Goal: Task Accomplishment & Management: Manage account settings

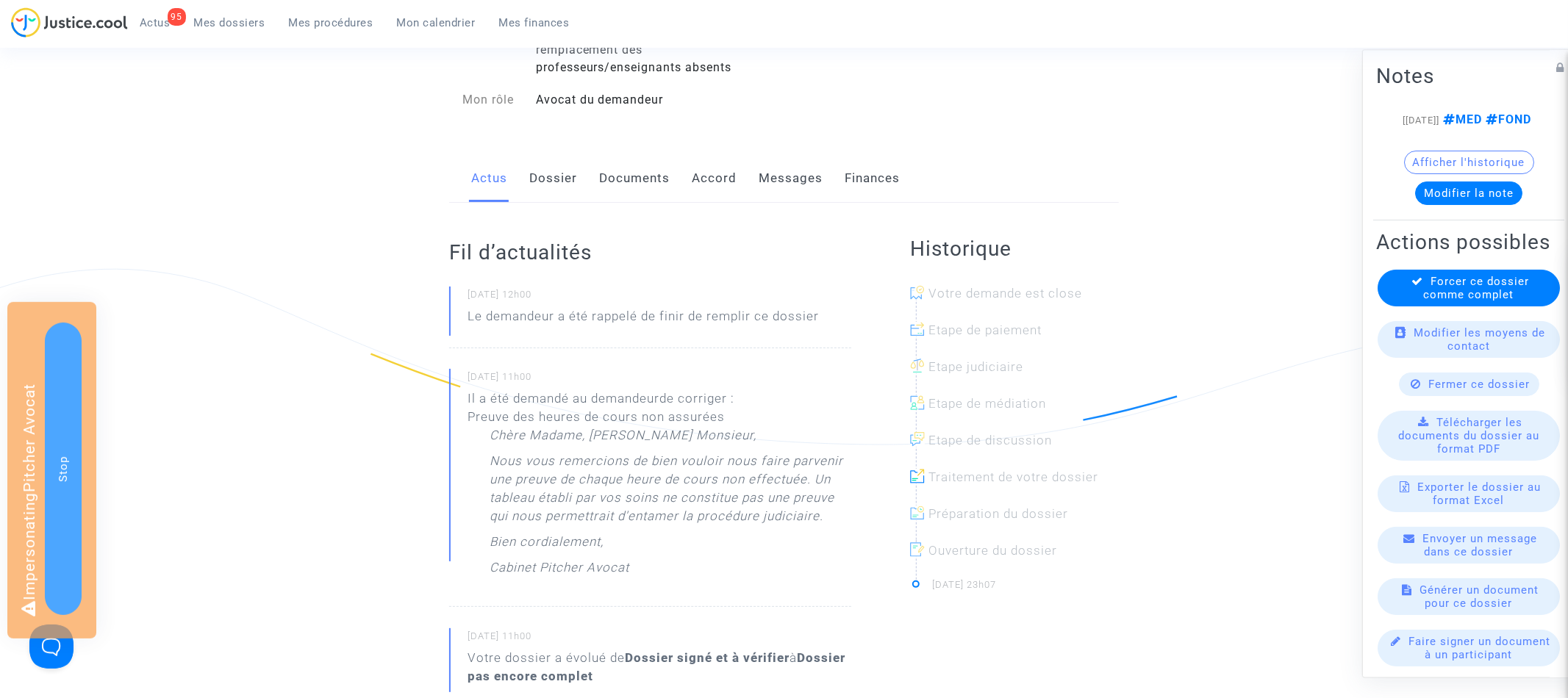
scroll to position [229, 0]
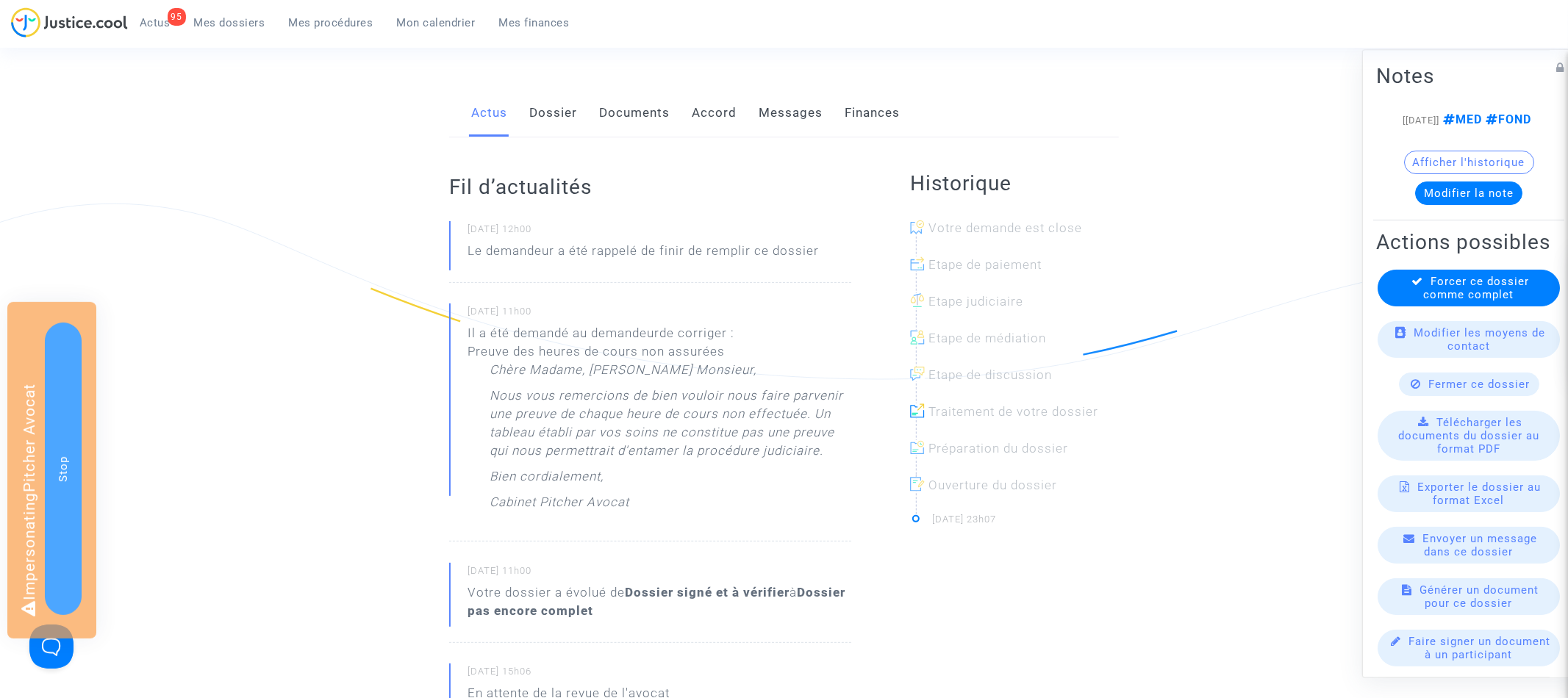
click at [561, 117] on link "Dossier" at bounding box center [553, 113] width 48 height 48
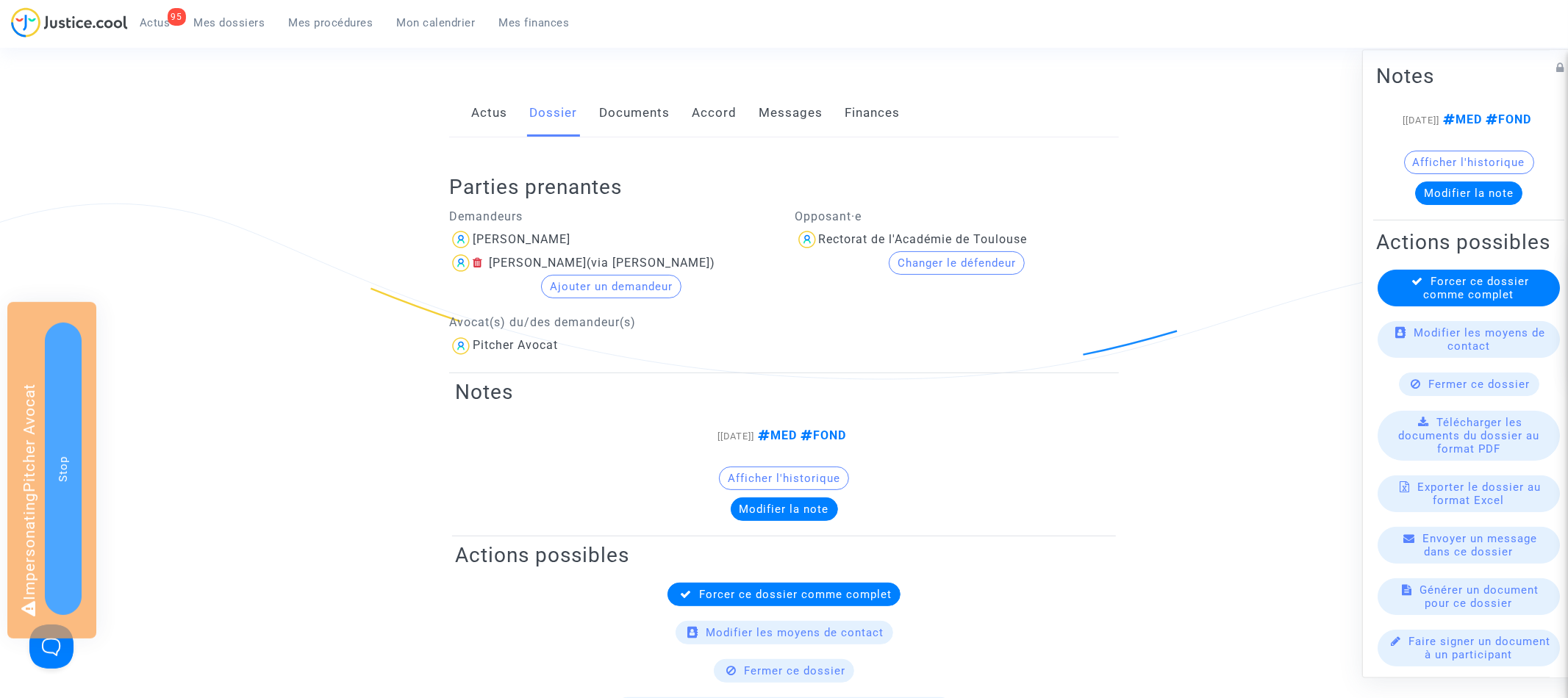
click at [641, 117] on link "Documents" at bounding box center [635, 113] width 70 height 48
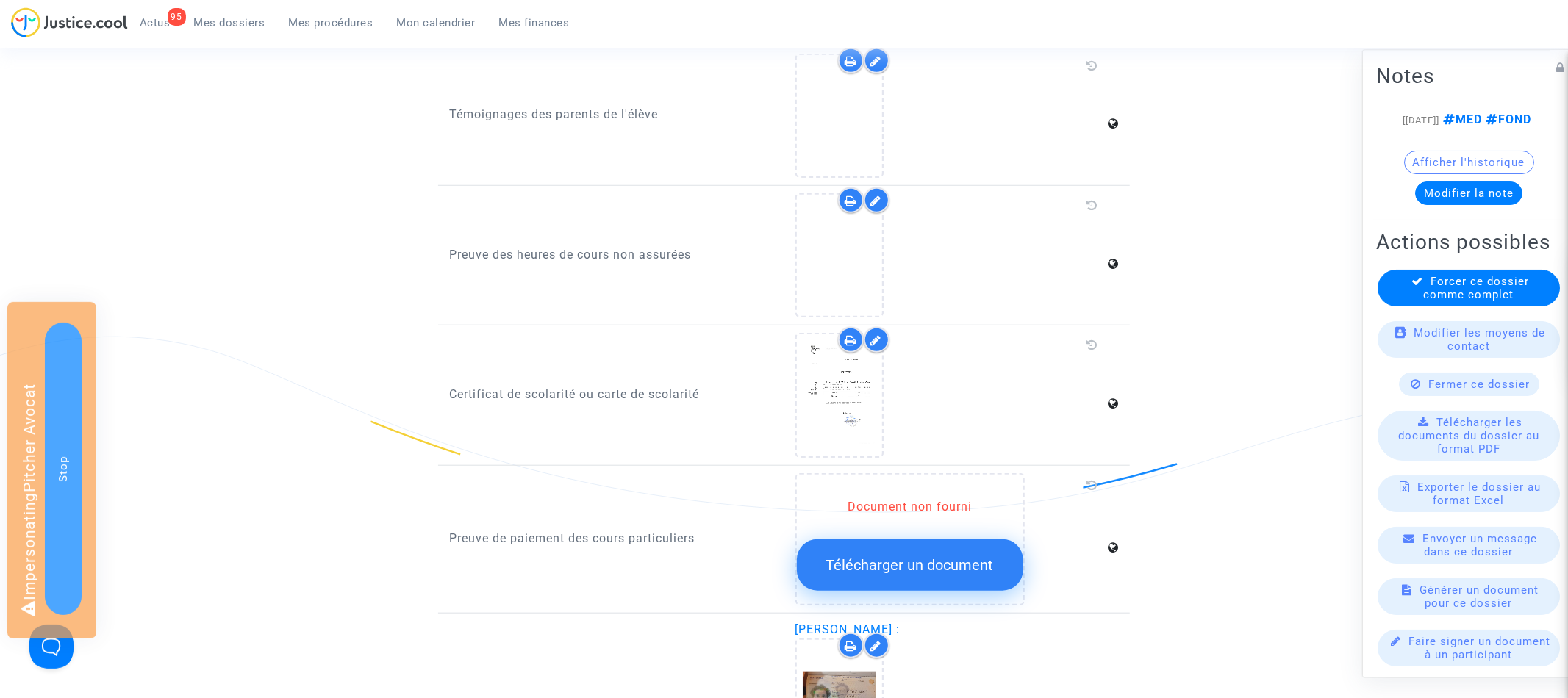
scroll to position [953, 0]
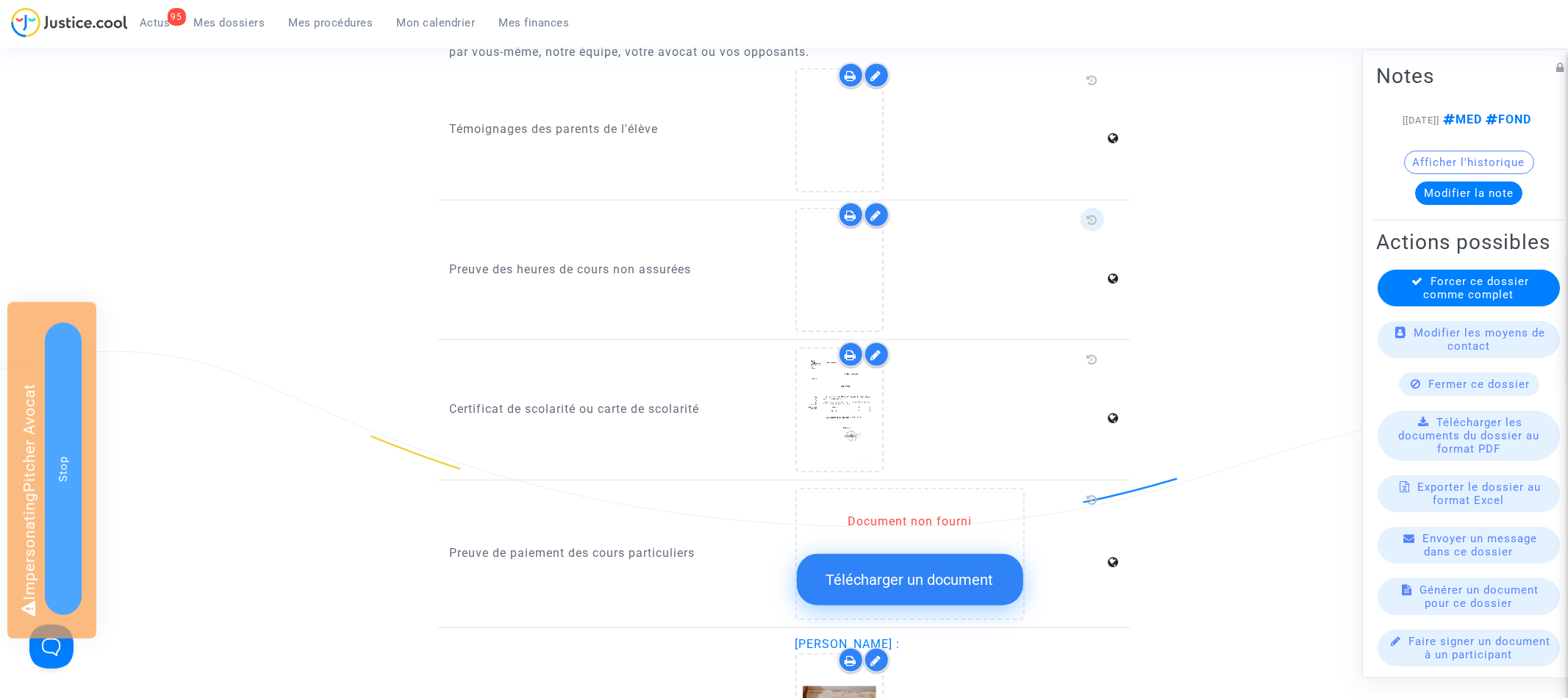
click at [1089, 214] on icon at bounding box center [1092, 220] width 11 height 12
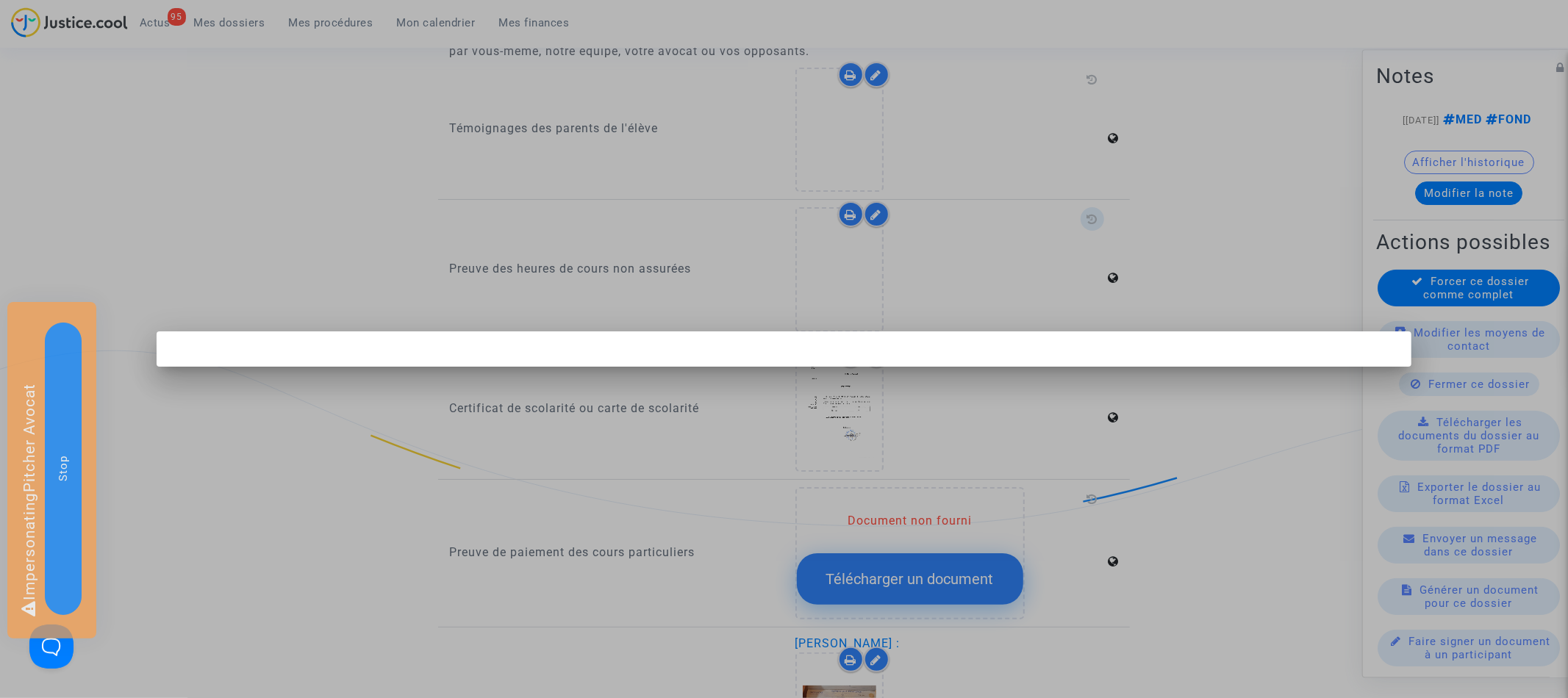
scroll to position [0, 0]
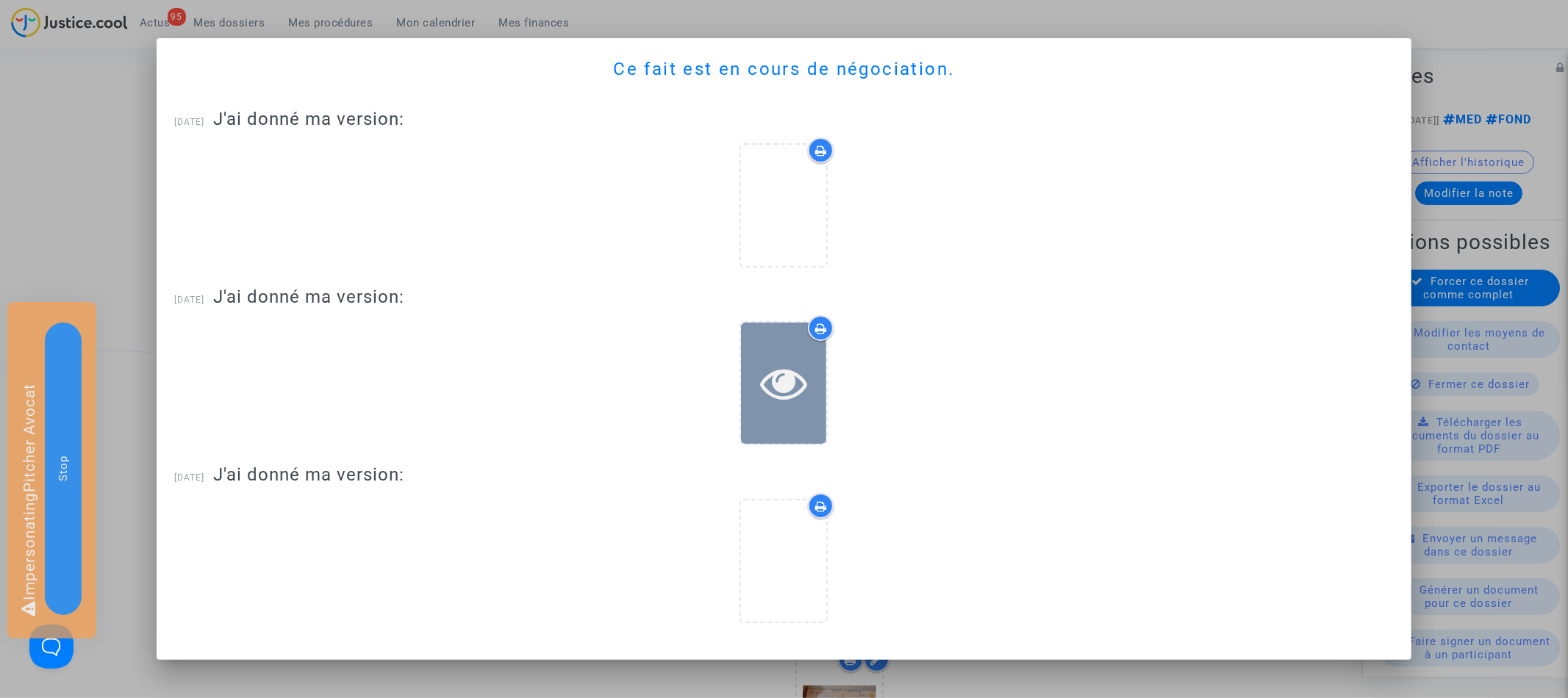
click at [783, 393] on icon at bounding box center [784, 383] width 48 height 47
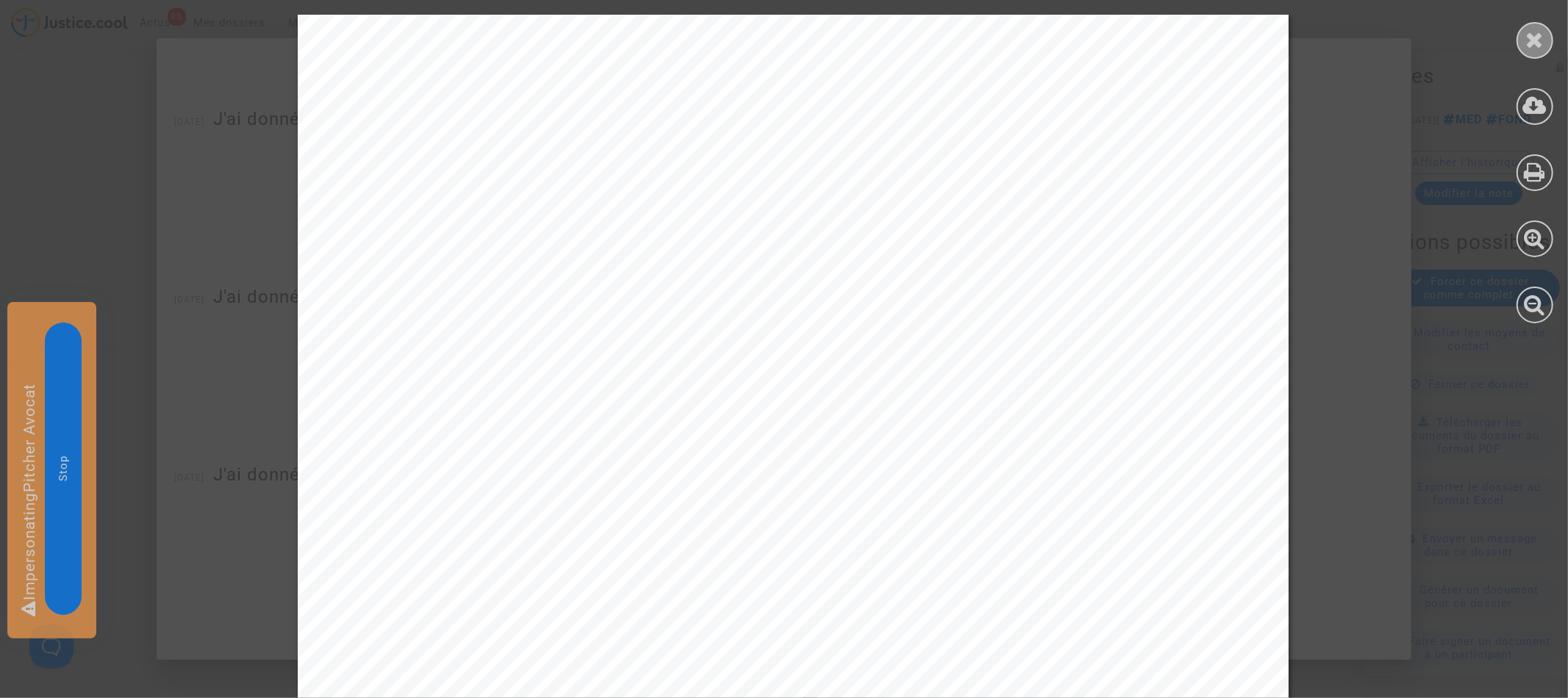
click at [1537, 39] on icon at bounding box center [1535, 39] width 18 height 22
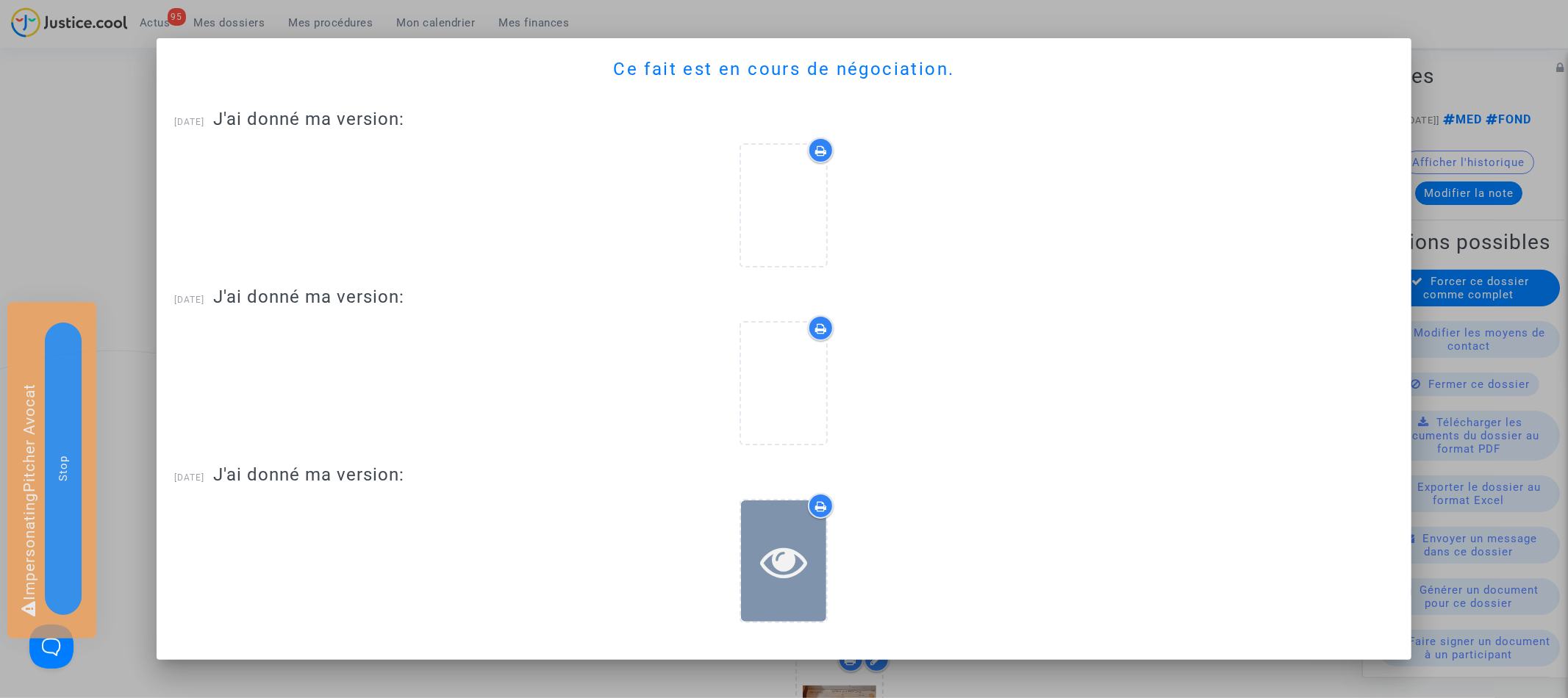
click at [790, 566] on icon at bounding box center [784, 561] width 48 height 47
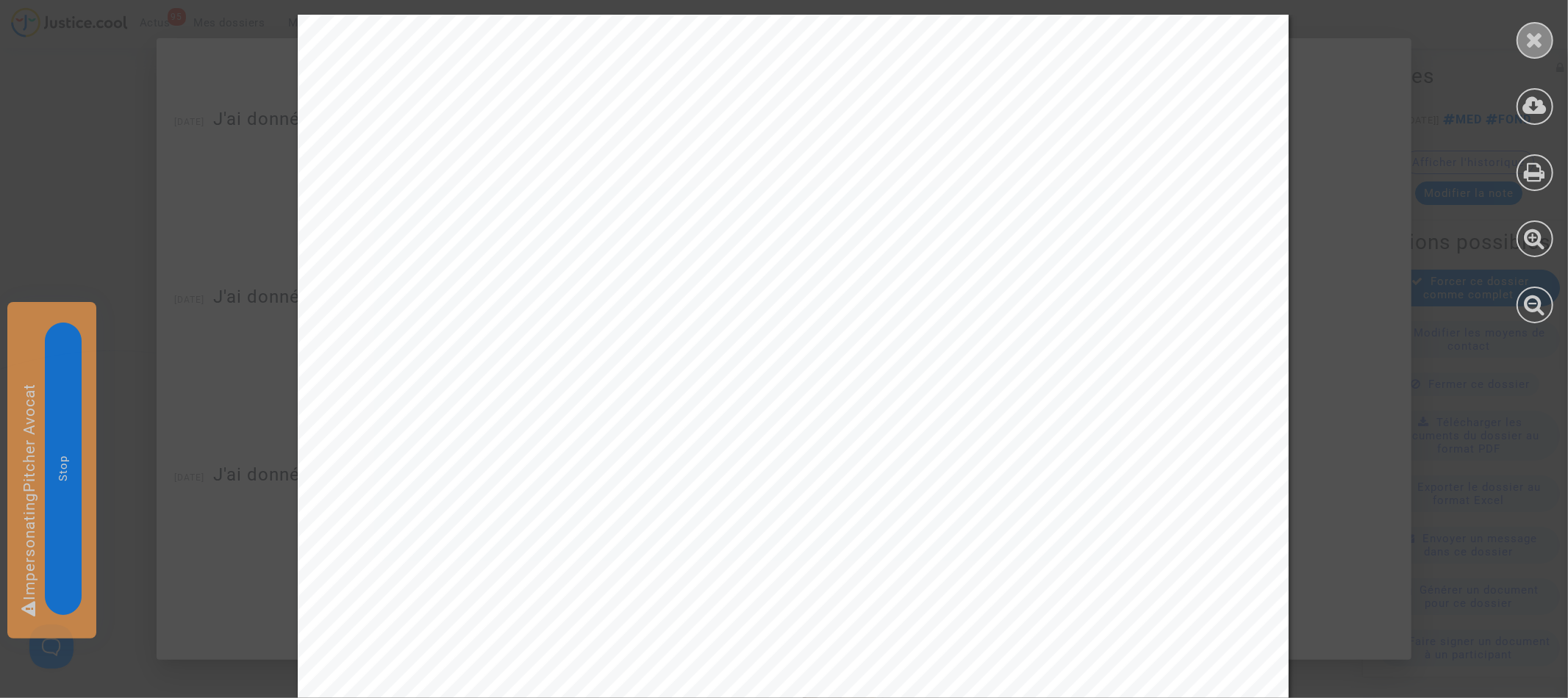
click at [1541, 39] on icon at bounding box center [1535, 39] width 18 height 22
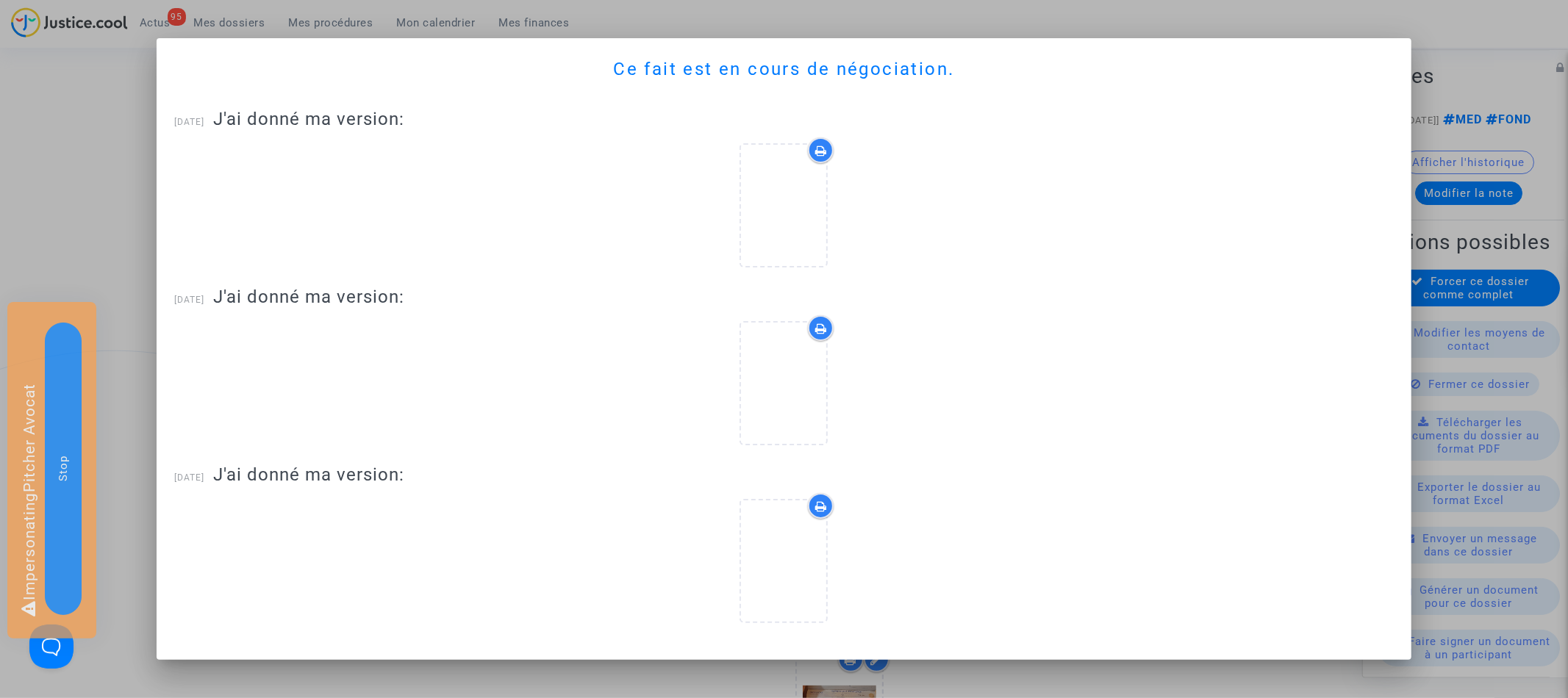
click at [1448, 84] on div at bounding box center [784, 349] width 1568 height 698
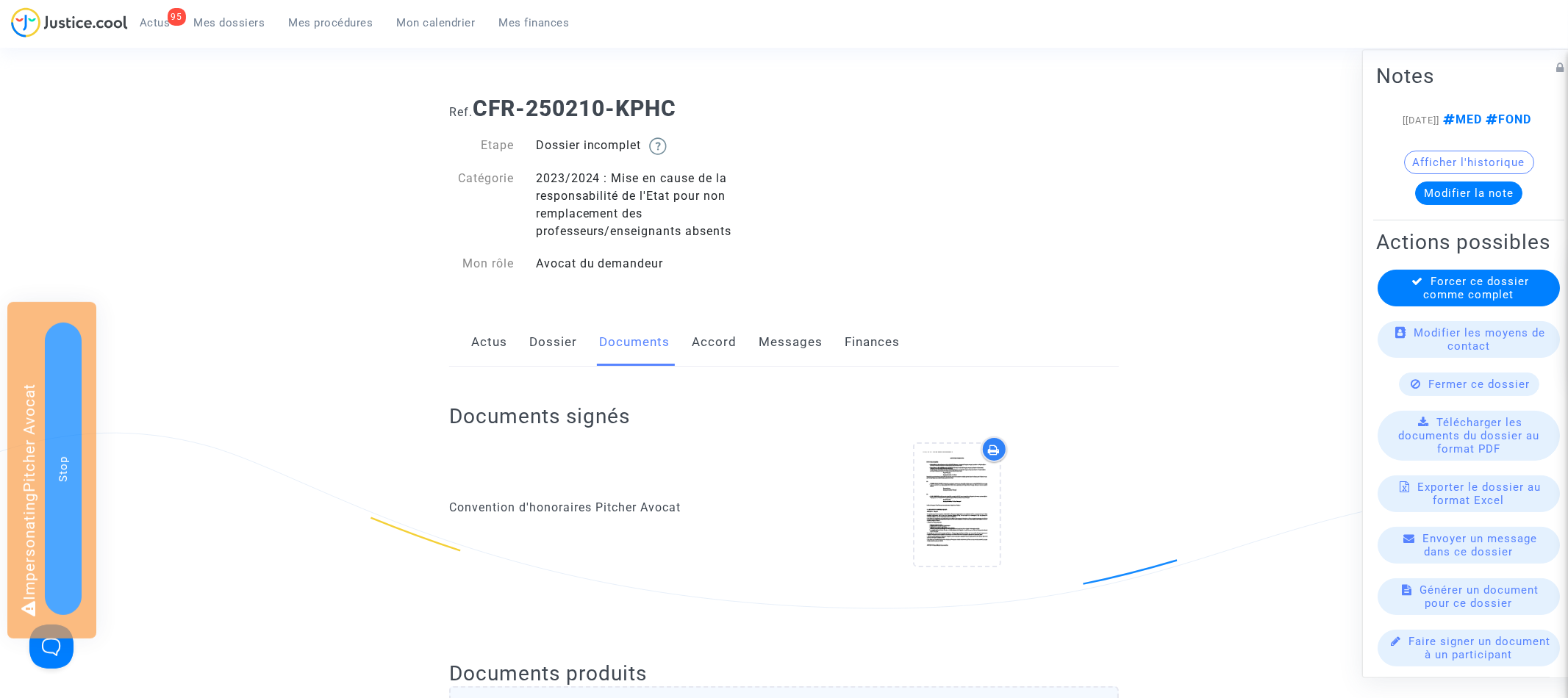
drag, startPoint x: 477, startPoint y: 104, endPoint x: 755, endPoint y: 103, distance: 278.0
click at [755, 103] on h1 "Ref. CFR-250210-KPHC" at bounding box center [784, 108] width 670 height 27
copy b "CFR-250210-KPHC"
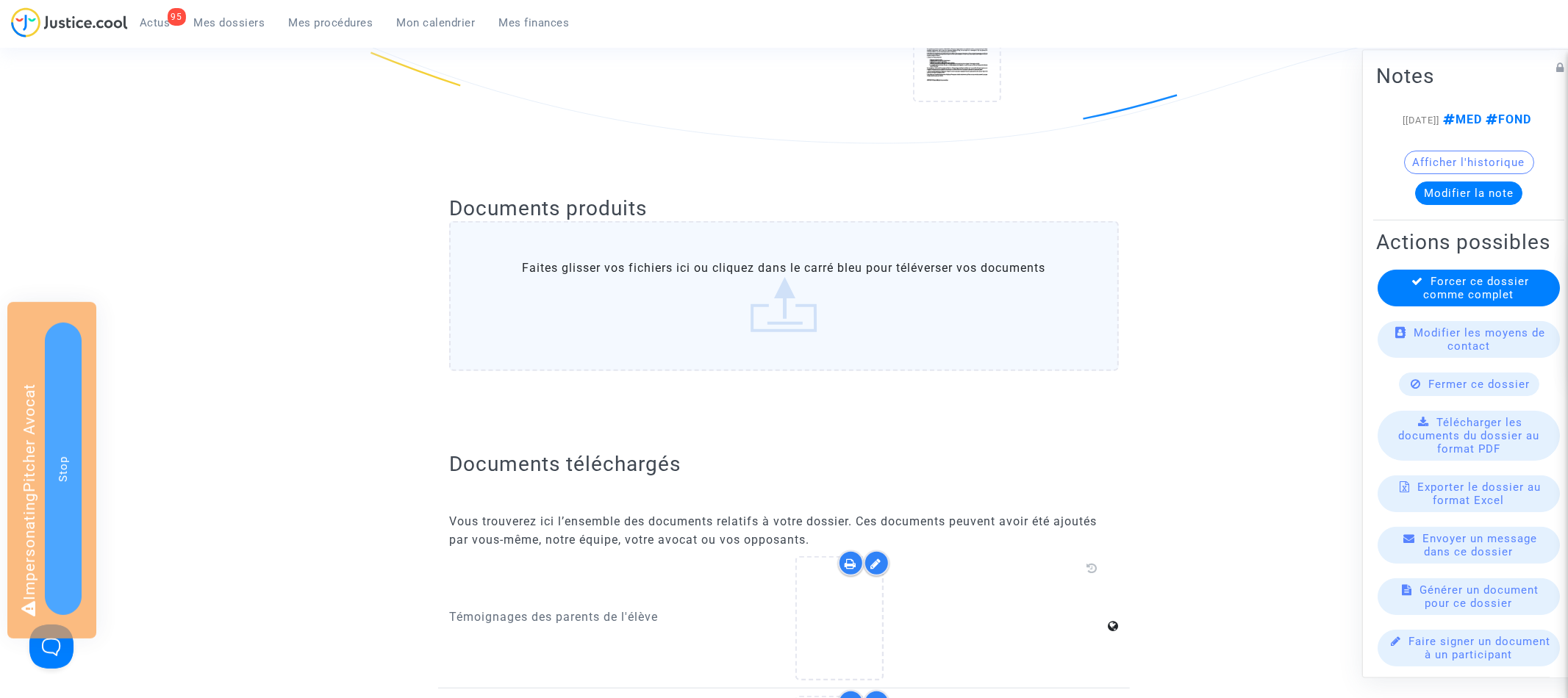
scroll to position [794, 0]
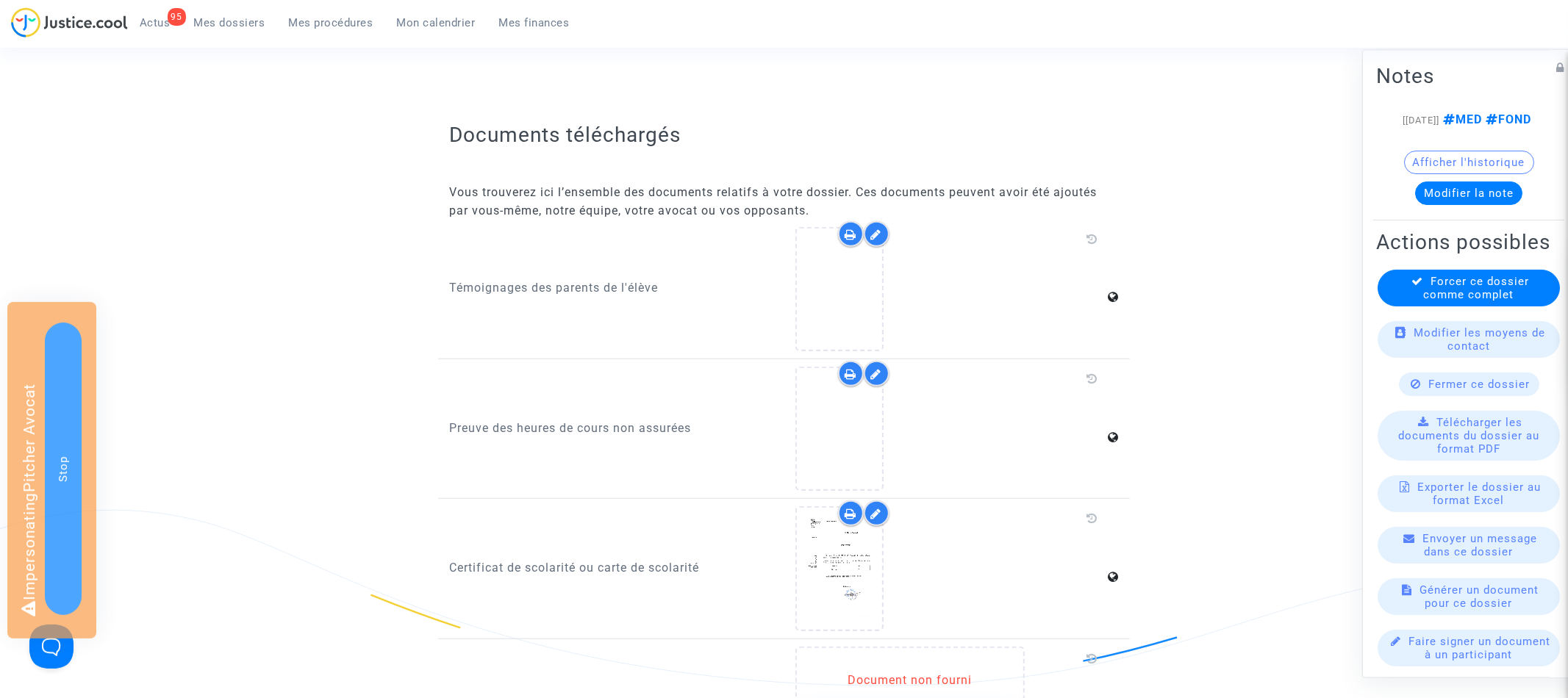
click at [875, 374] on div at bounding box center [877, 373] width 26 height 26
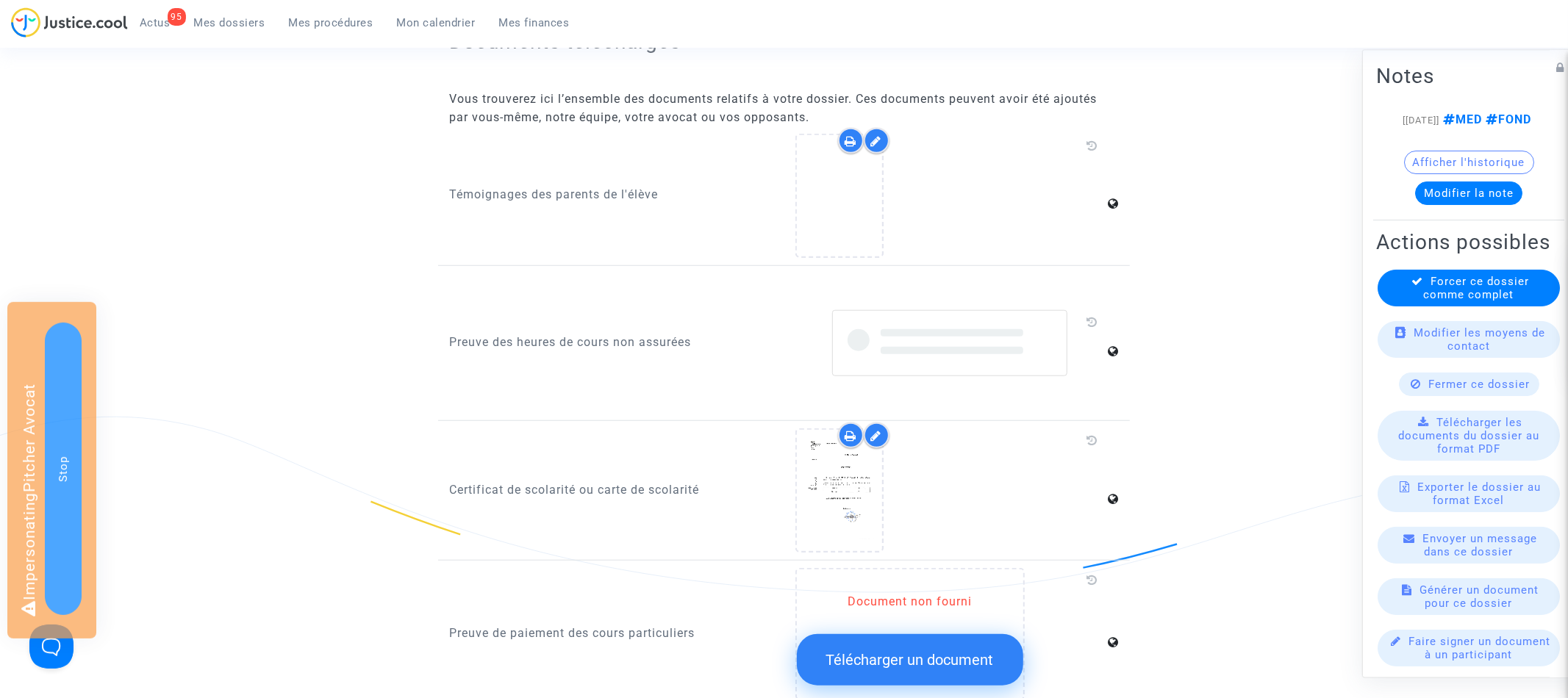
scroll to position [1079, 0]
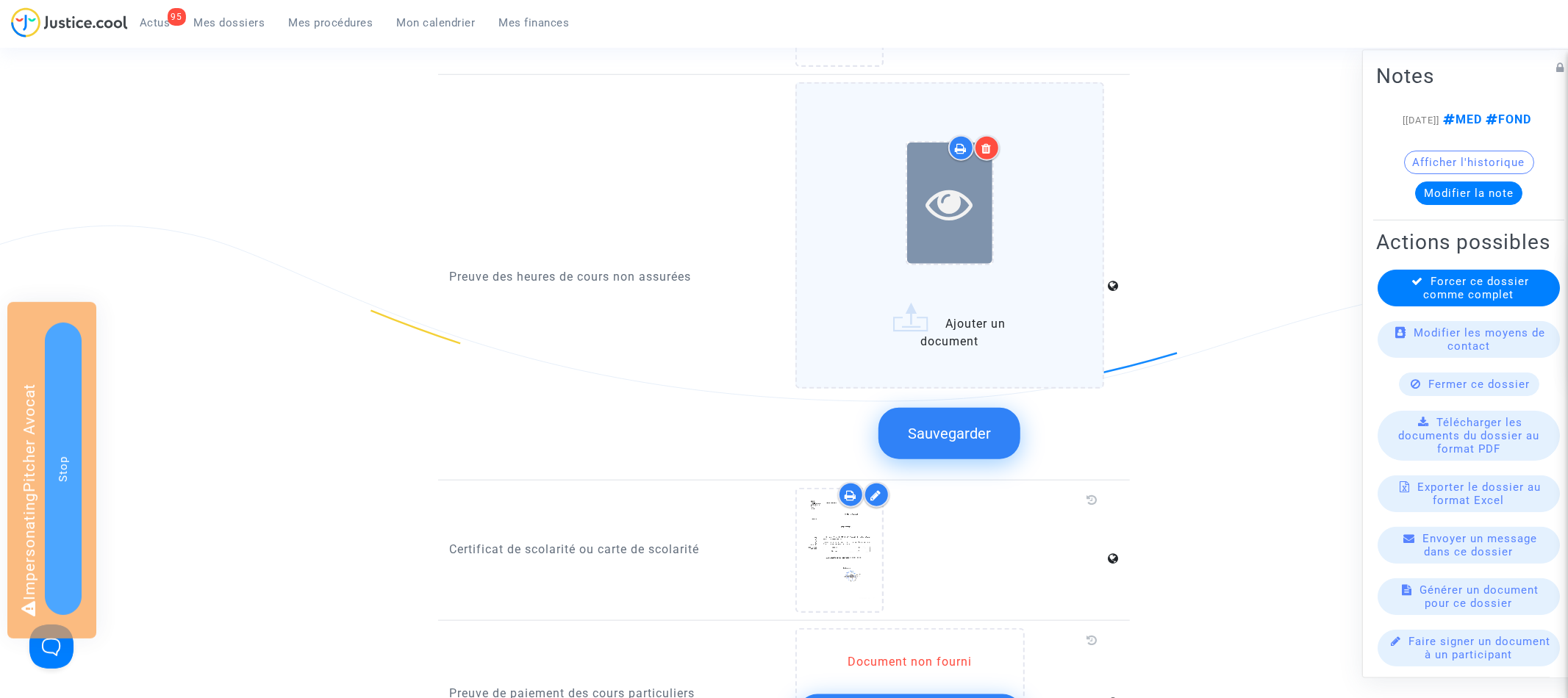
click at [949, 197] on icon at bounding box center [950, 203] width 48 height 47
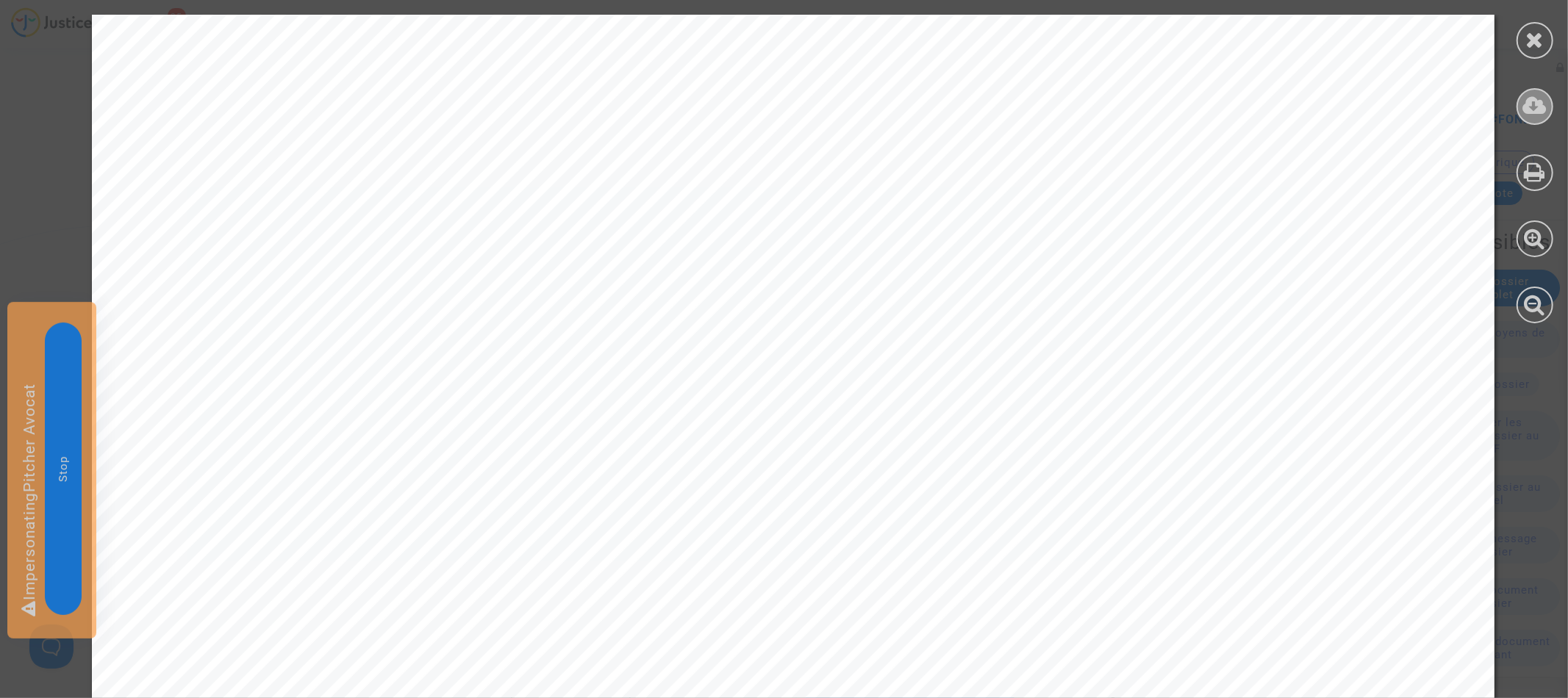
click at [1542, 110] on icon at bounding box center [1535, 106] width 24 height 22
click at [1542, 51] on div at bounding box center [1535, 40] width 37 height 37
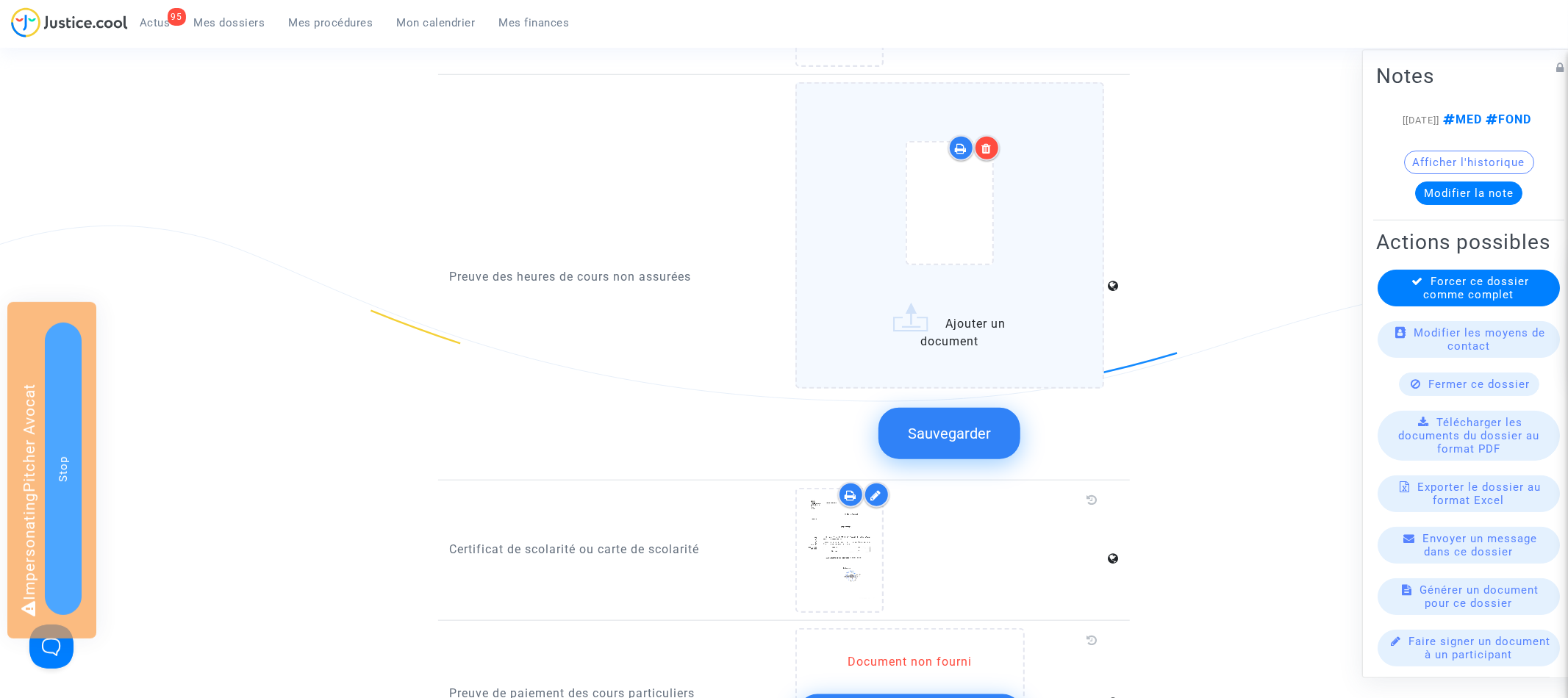
scroll to position [0, 0]
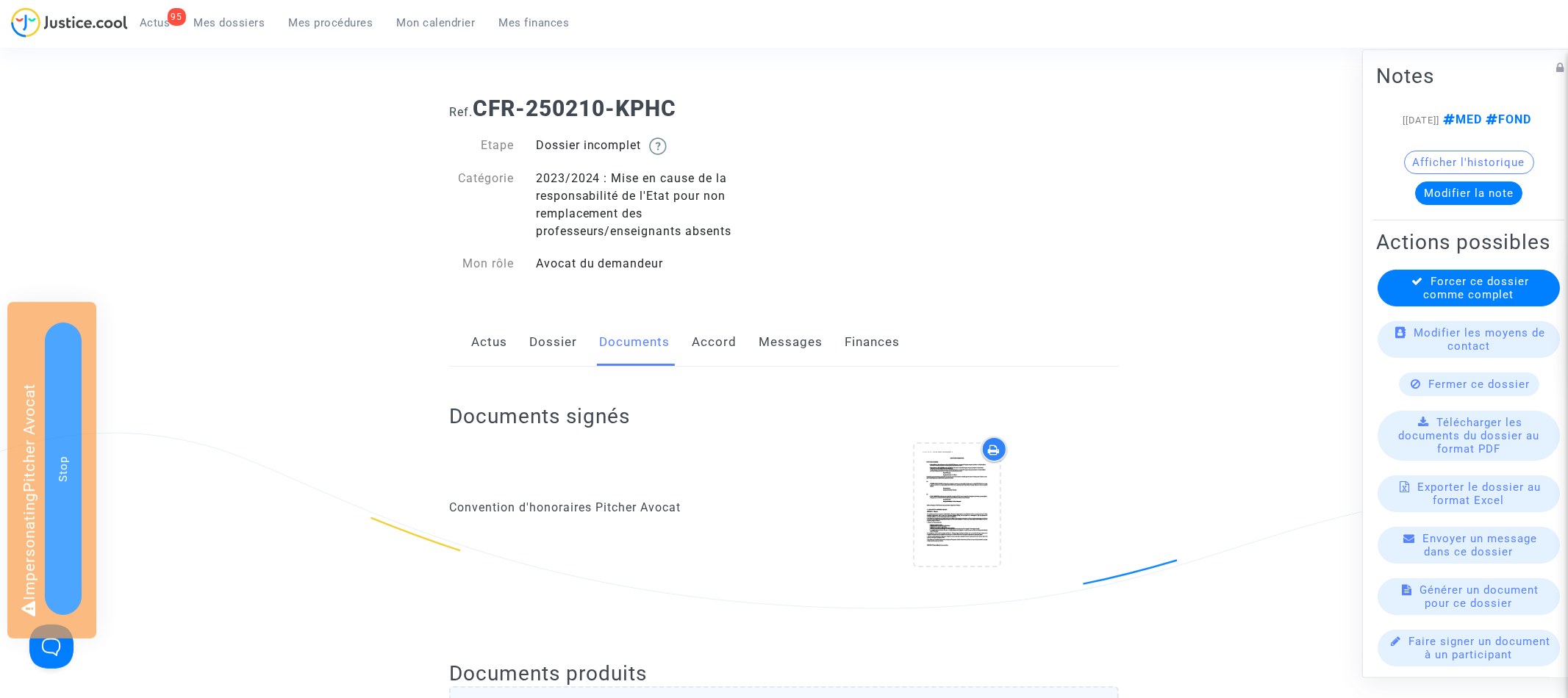
click at [496, 100] on b "CFR-250210-KPHC" at bounding box center [574, 108] width 204 height 26
drag, startPoint x: 482, startPoint y: 100, endPoint x: 787, endPoint y: 104, distance: 305.0
click at [787, 104] on h1 "Ref. CFR-250210-KPHC" at bounding box center [784, 108] width 670 height 27
copy b "CFR-250210-KPHC"
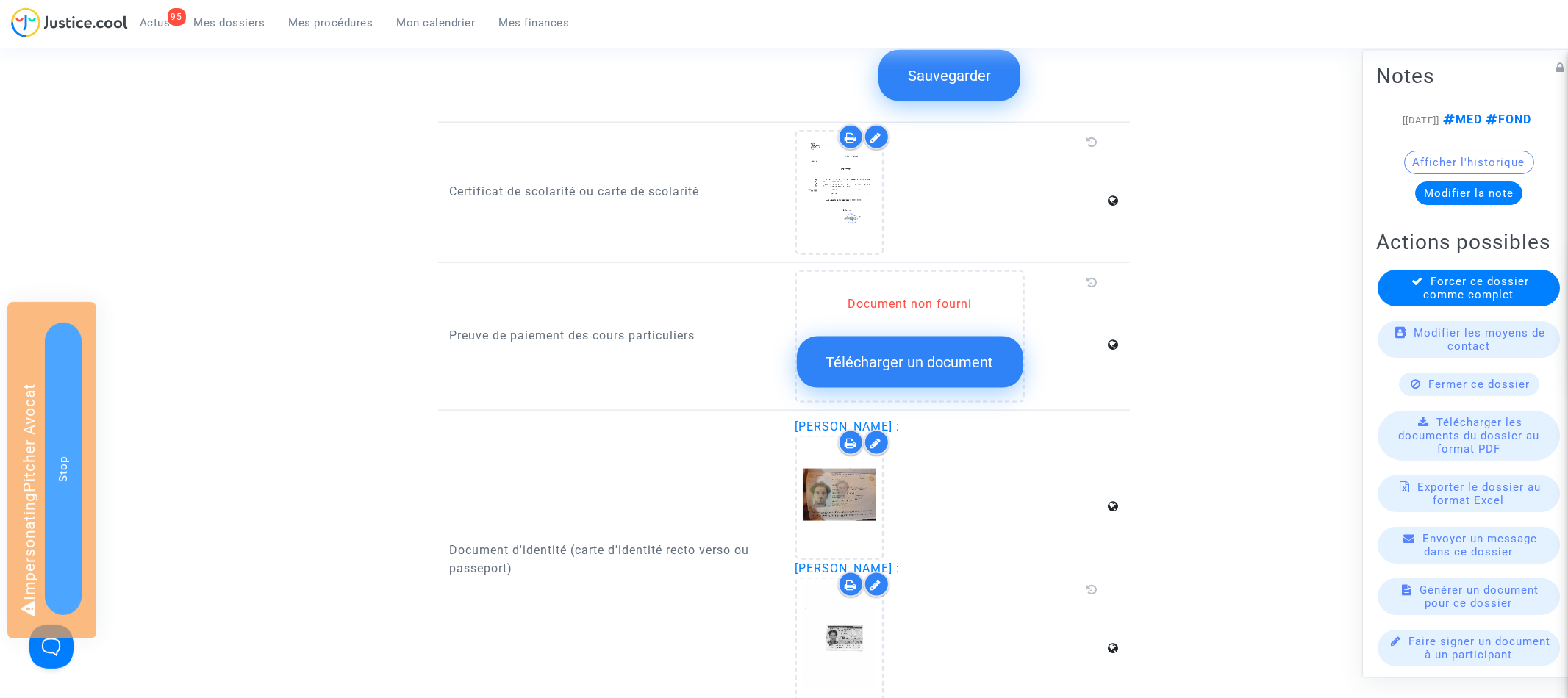
scroll to position [1508, 0]
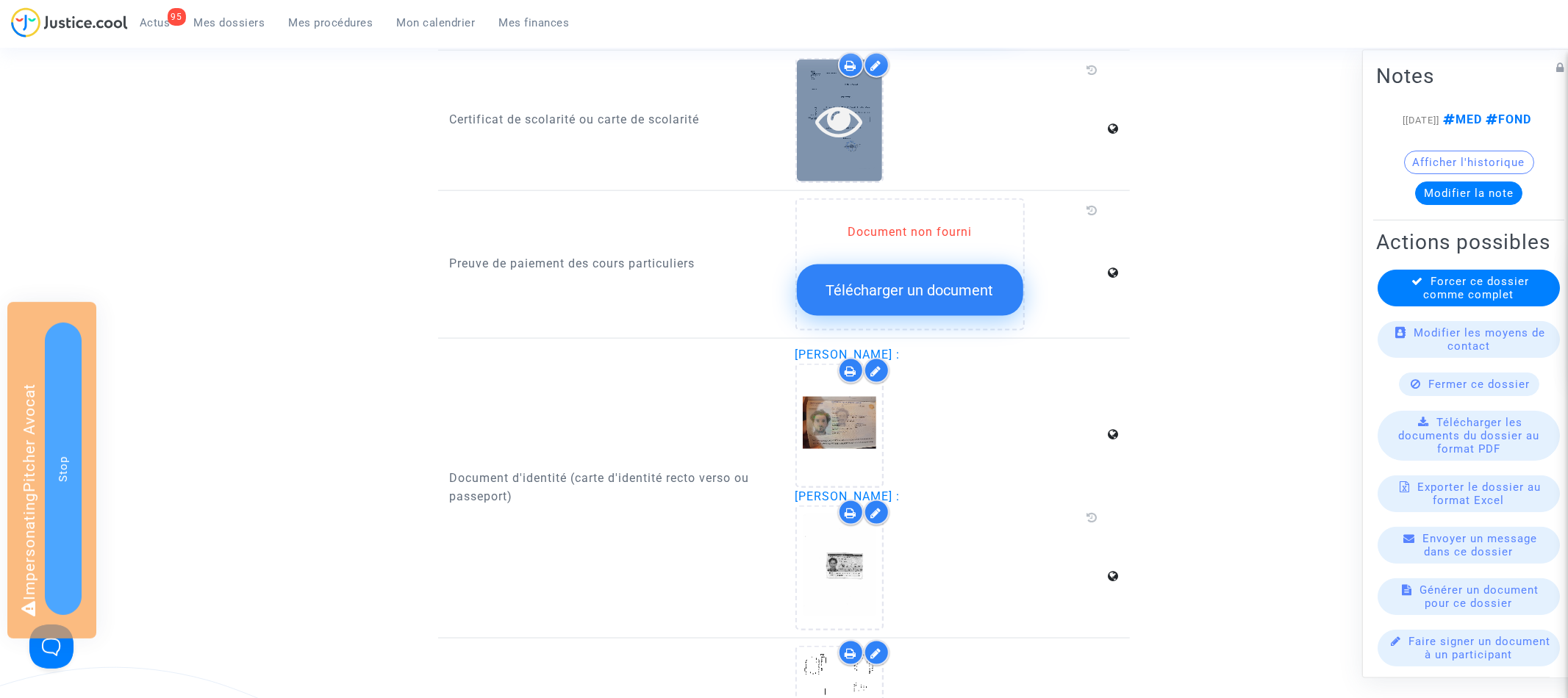
click at [843, 118] on icon at bounding box center [839, 120] width 48 height 47
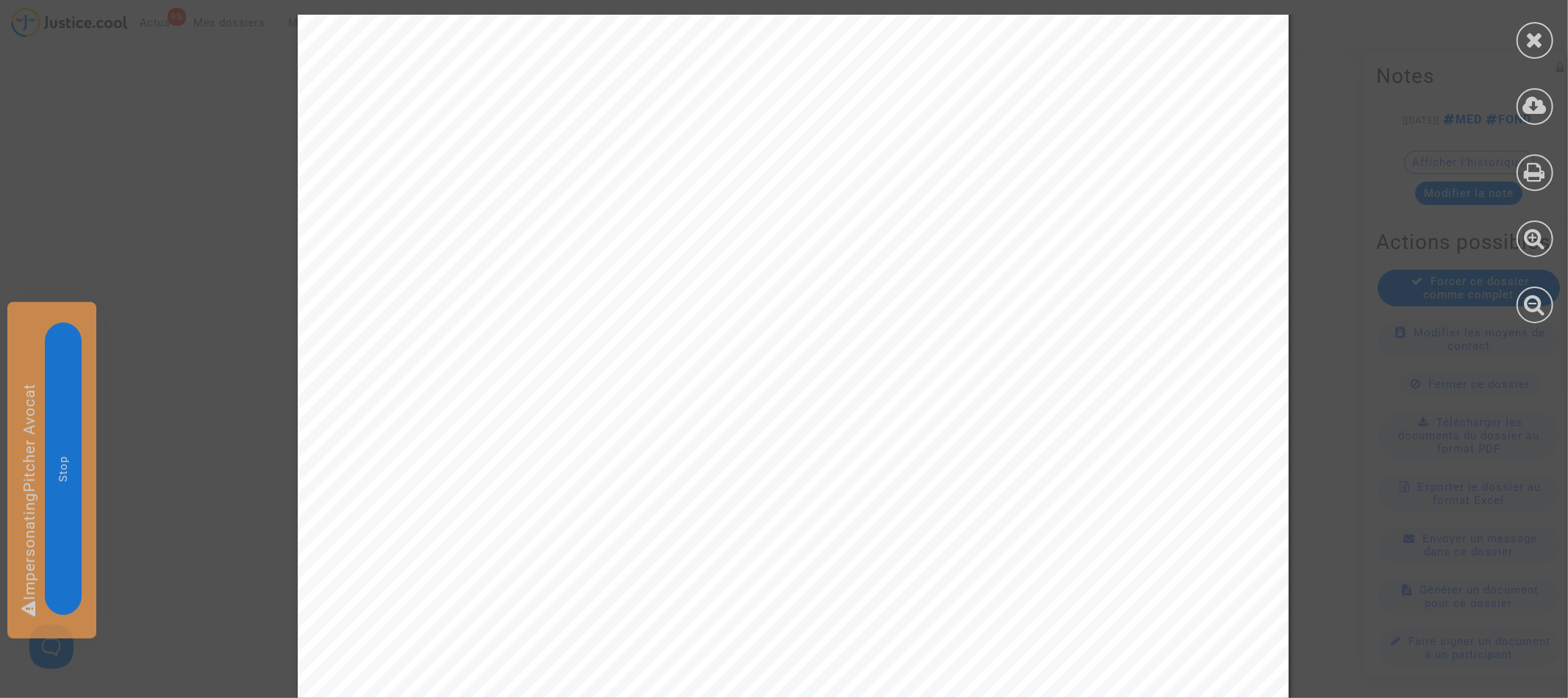
scroll to position [0, 0]
click at [1526, 39] on icon at bounding box center [1535, 39] width 18 height 22
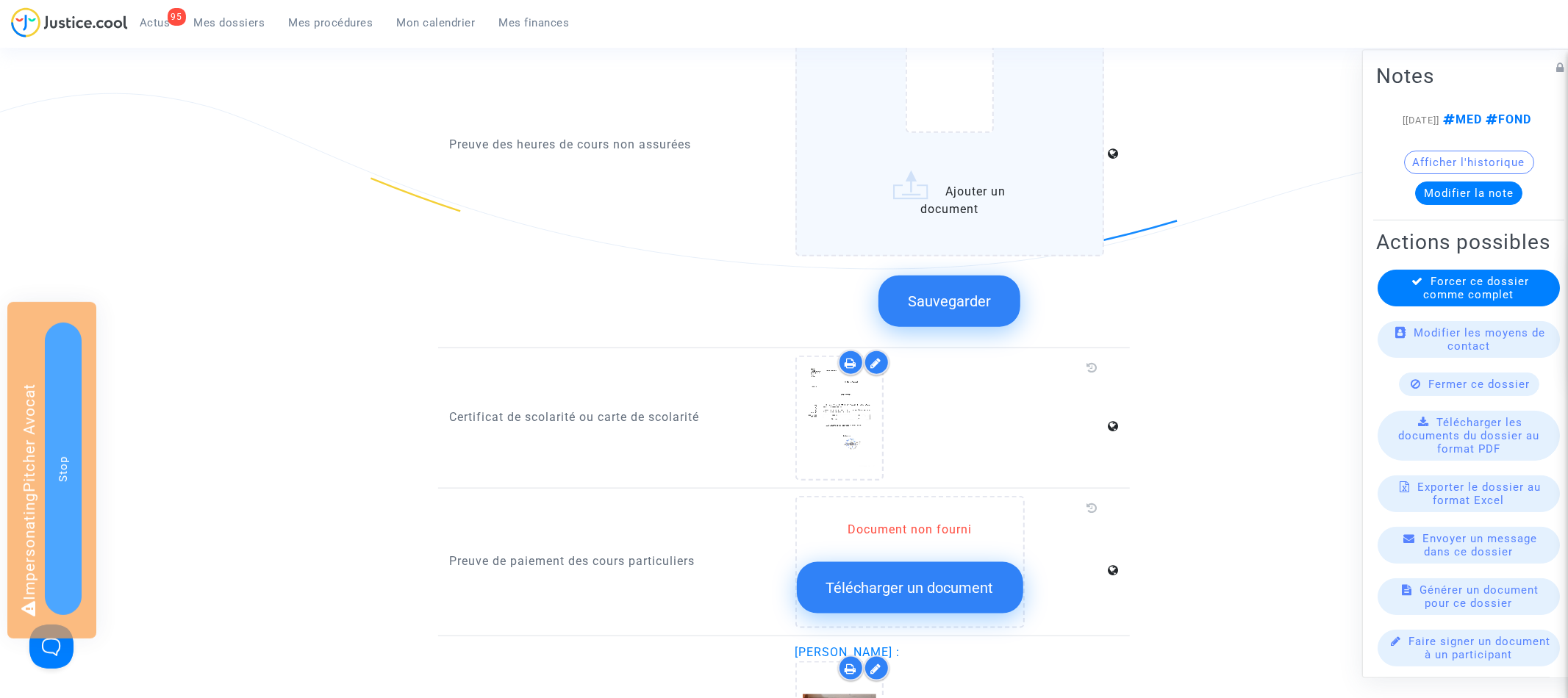
scroll to position [1002, 0]
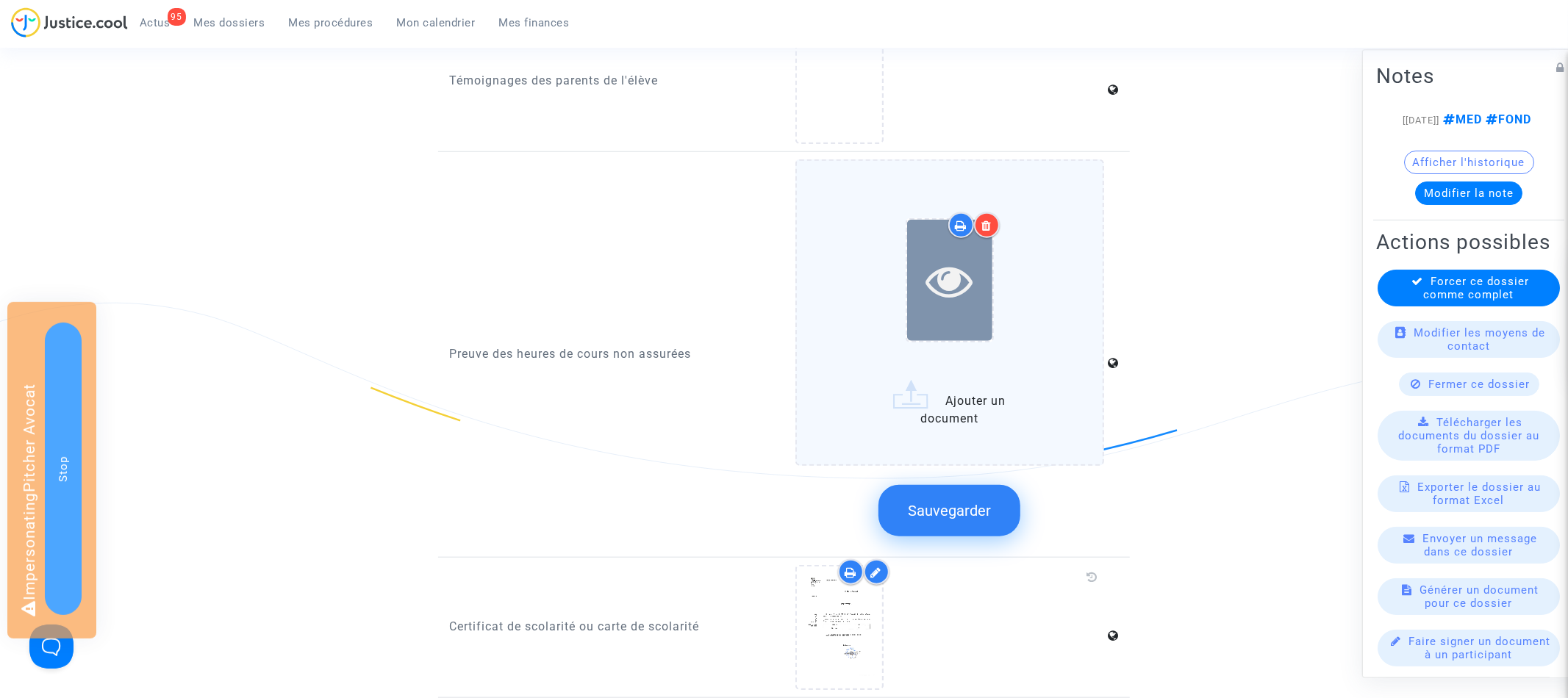
click at [938, 282] on icon at bounding box center [950, 281] width 48 height 47
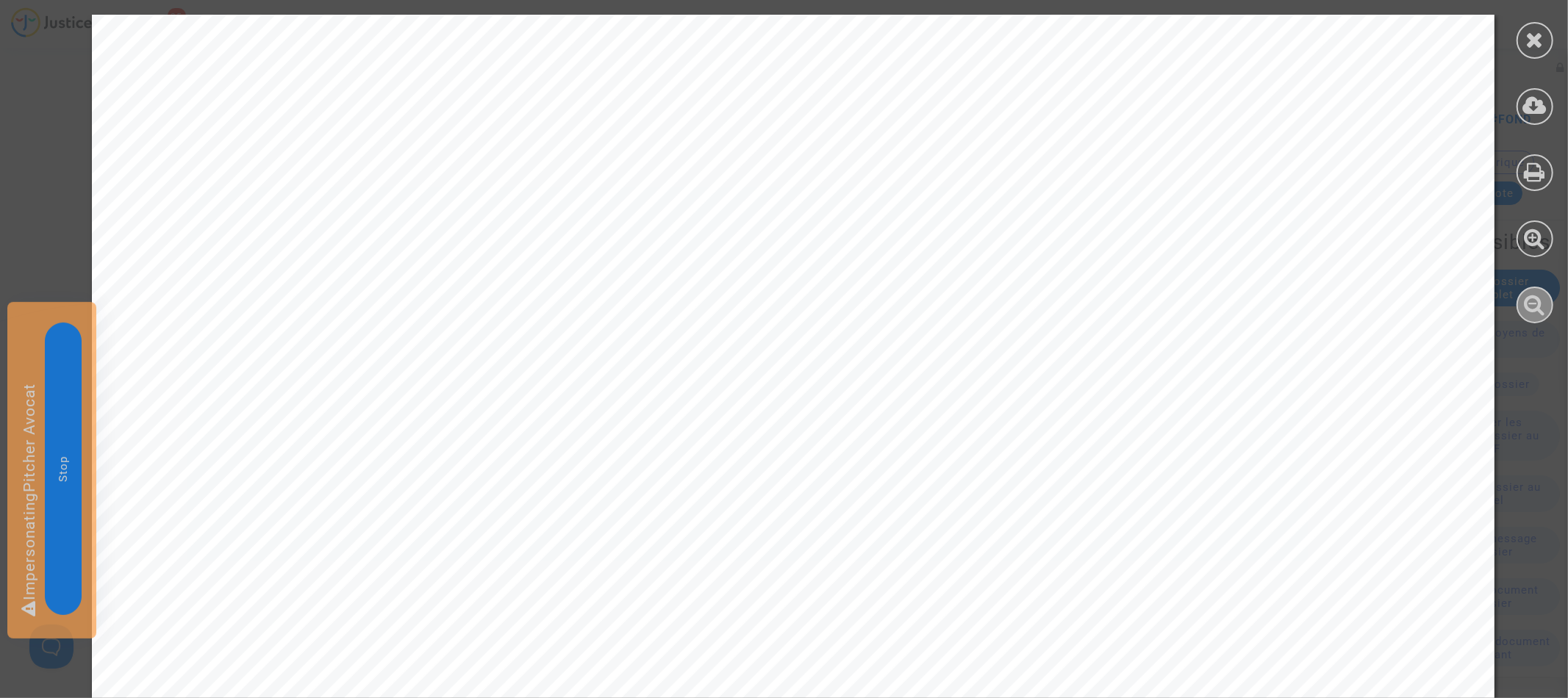
click at [1521, 307] on div at bounding box center [1535, 305] width 37 height 37
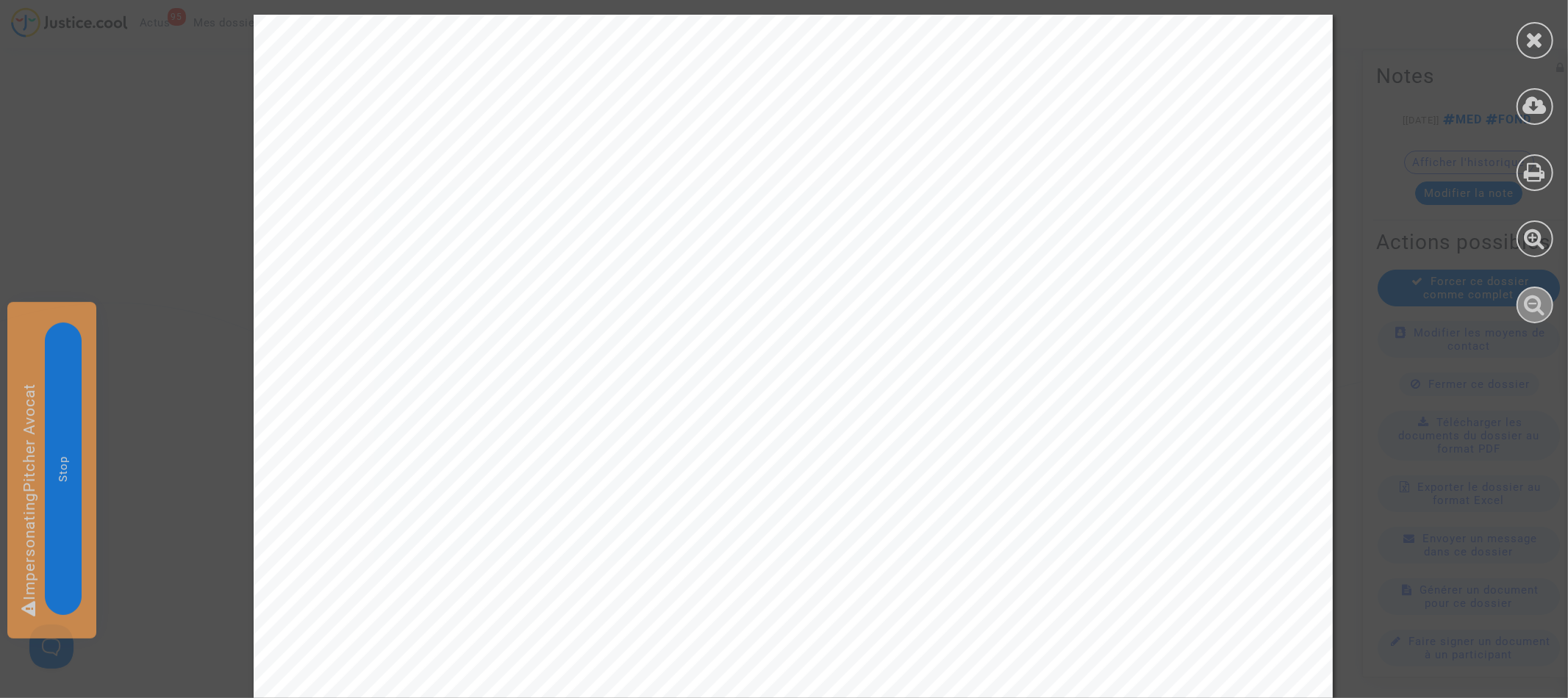
click at [1521, 307] on div at bounding box center [1535, 305] width 37 height 37
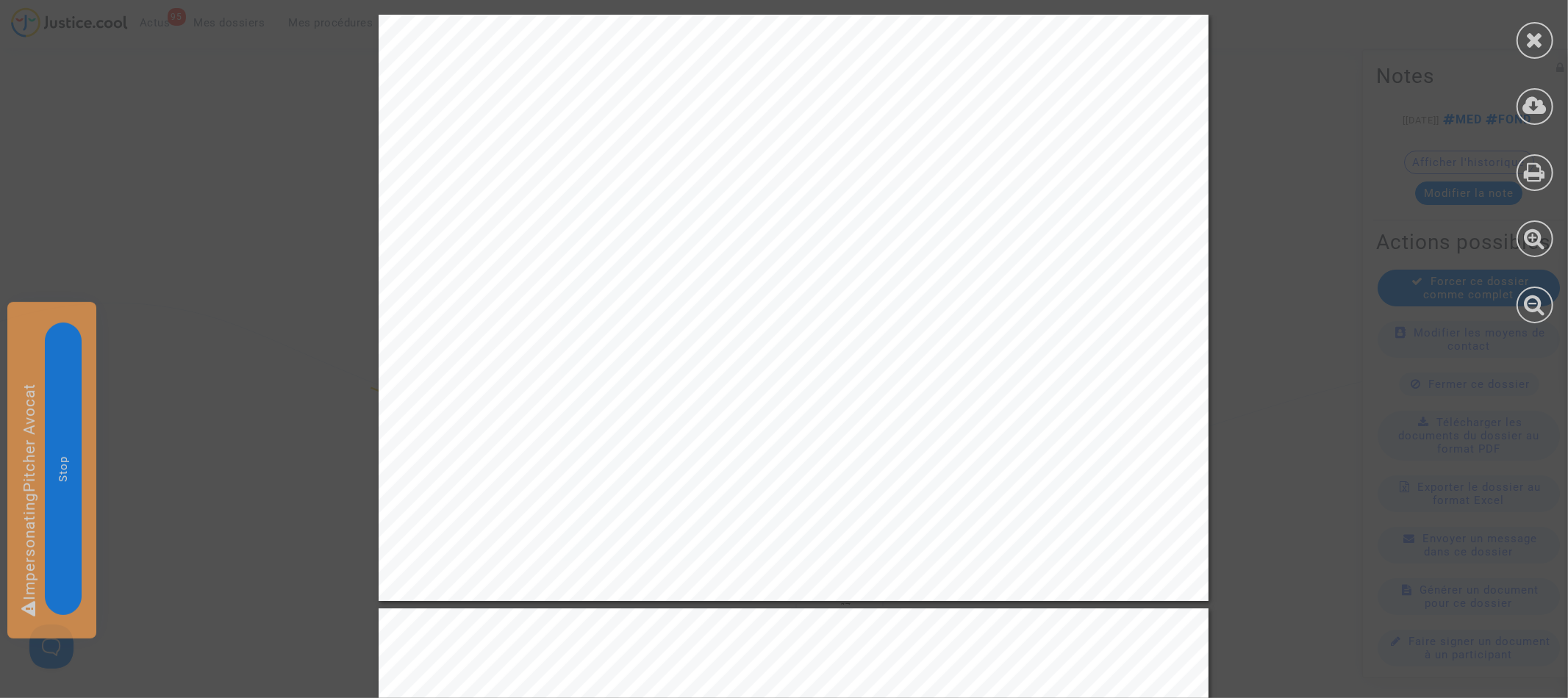
scroll to position [483, 0]
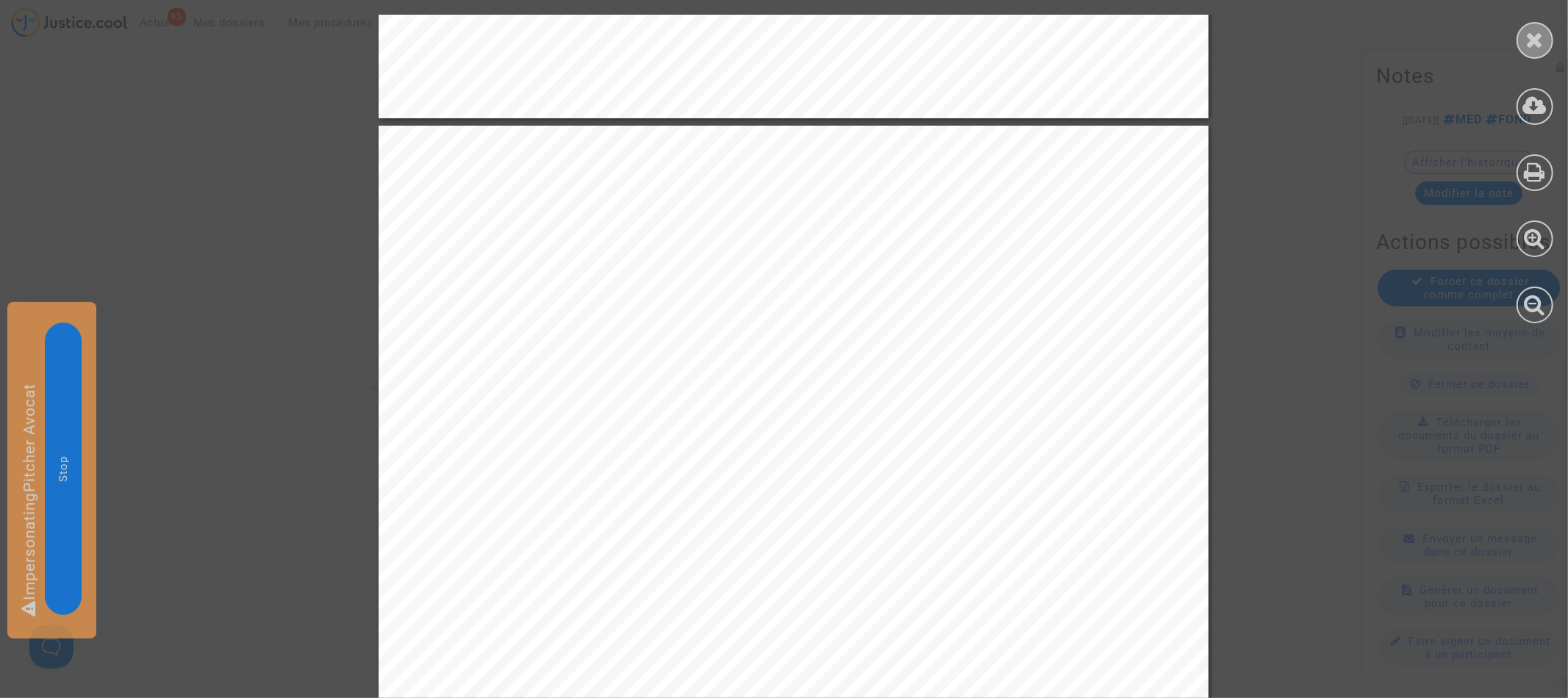
click at [1541, 36] on icon at bounding box center [1535, 39] width 18 height 22
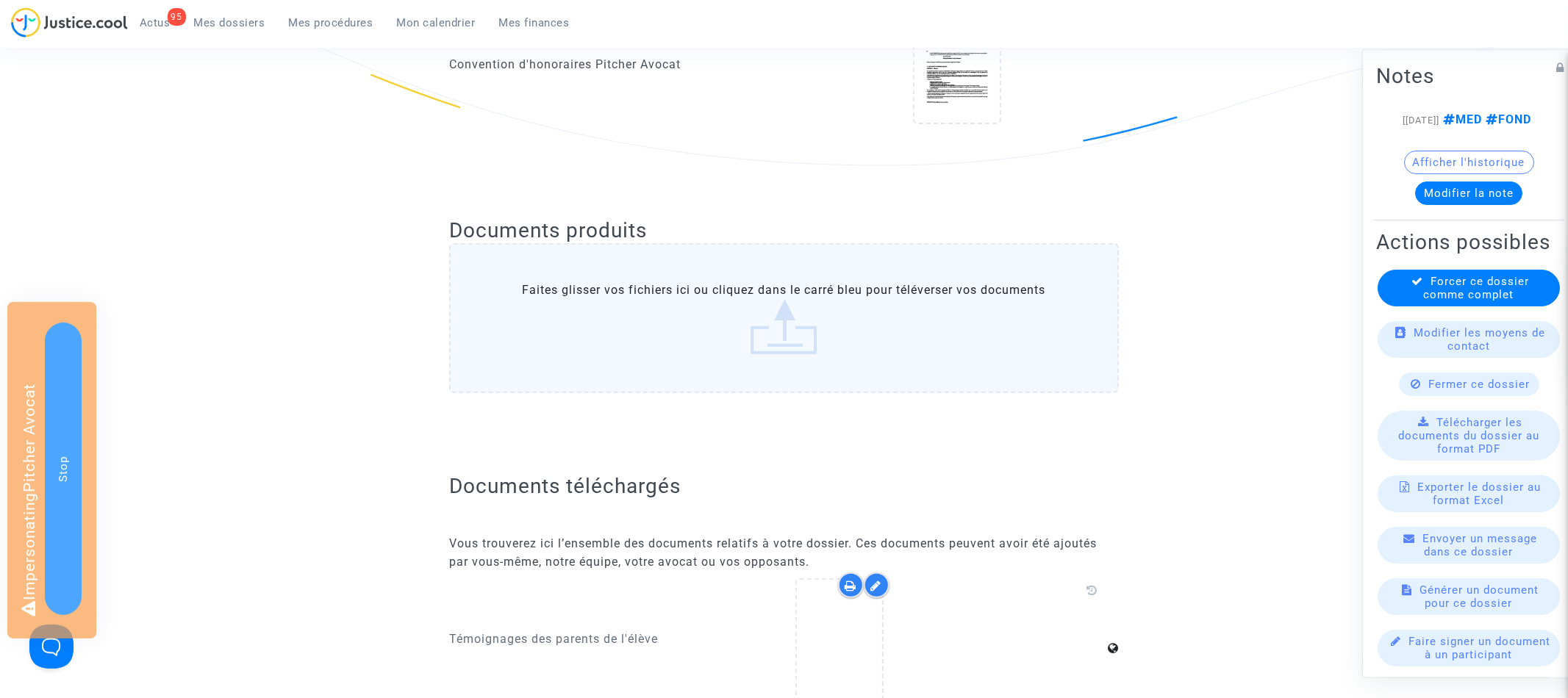
scroll to position [0, 0]
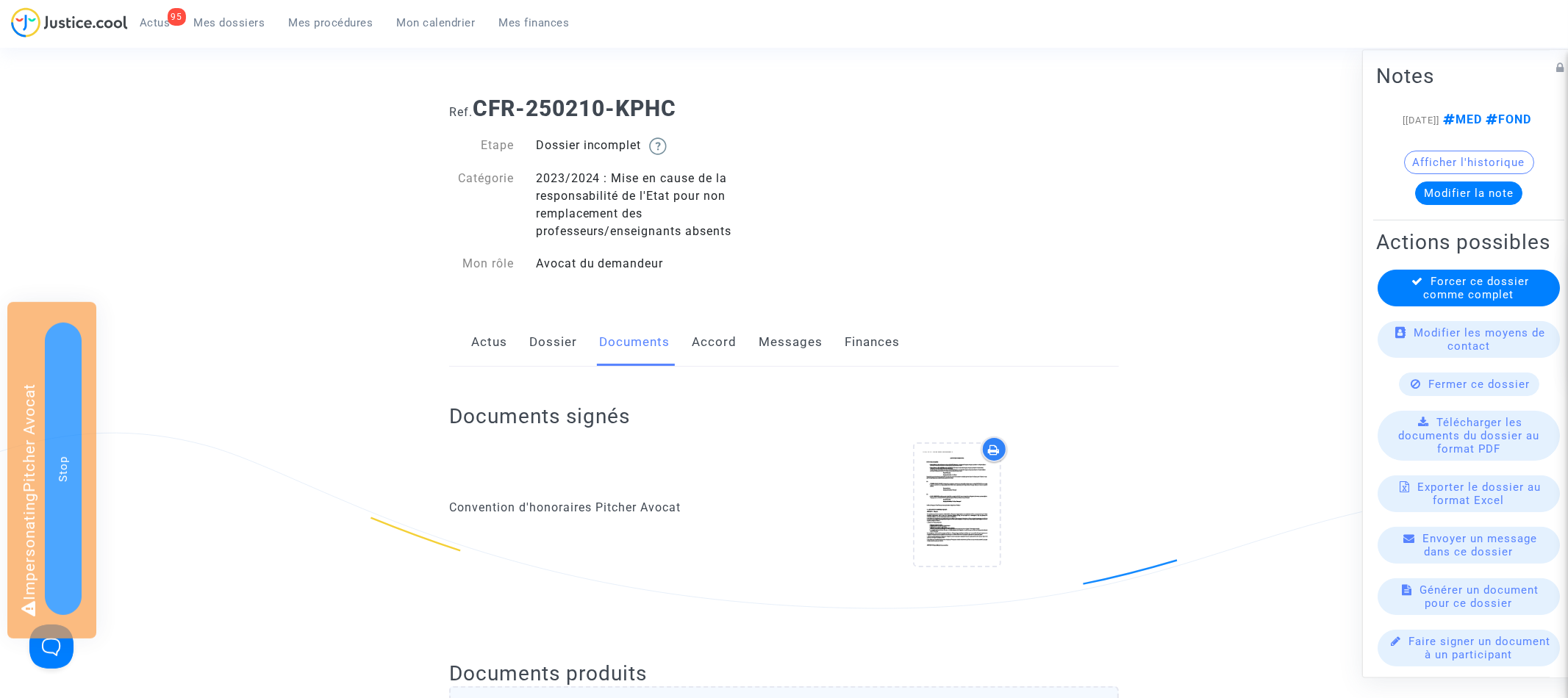
click at [489, 349] on link "Actus" at bounding box center [489, 343] width 36 height 48
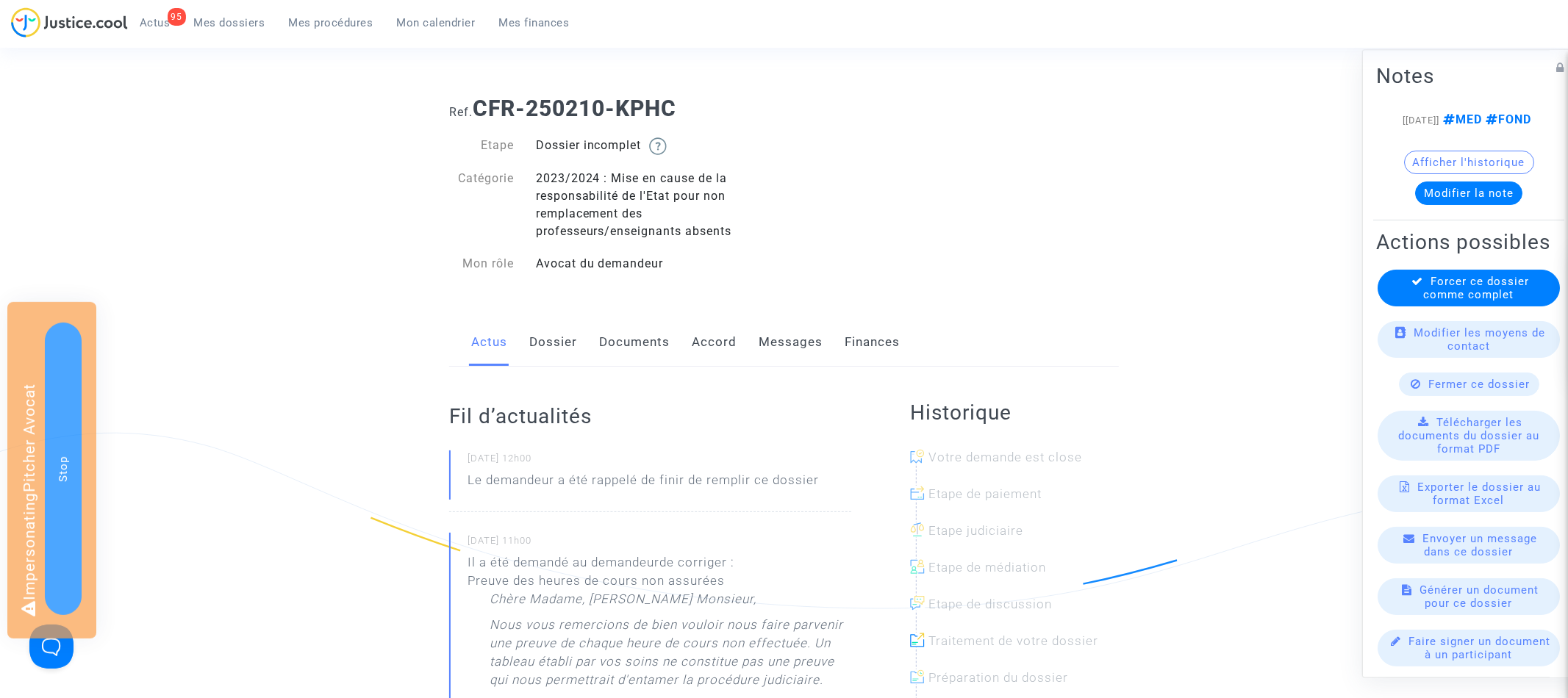
click at [562, 341] on link "Dossier" at bounding box center [553, 343] width 48 height 48
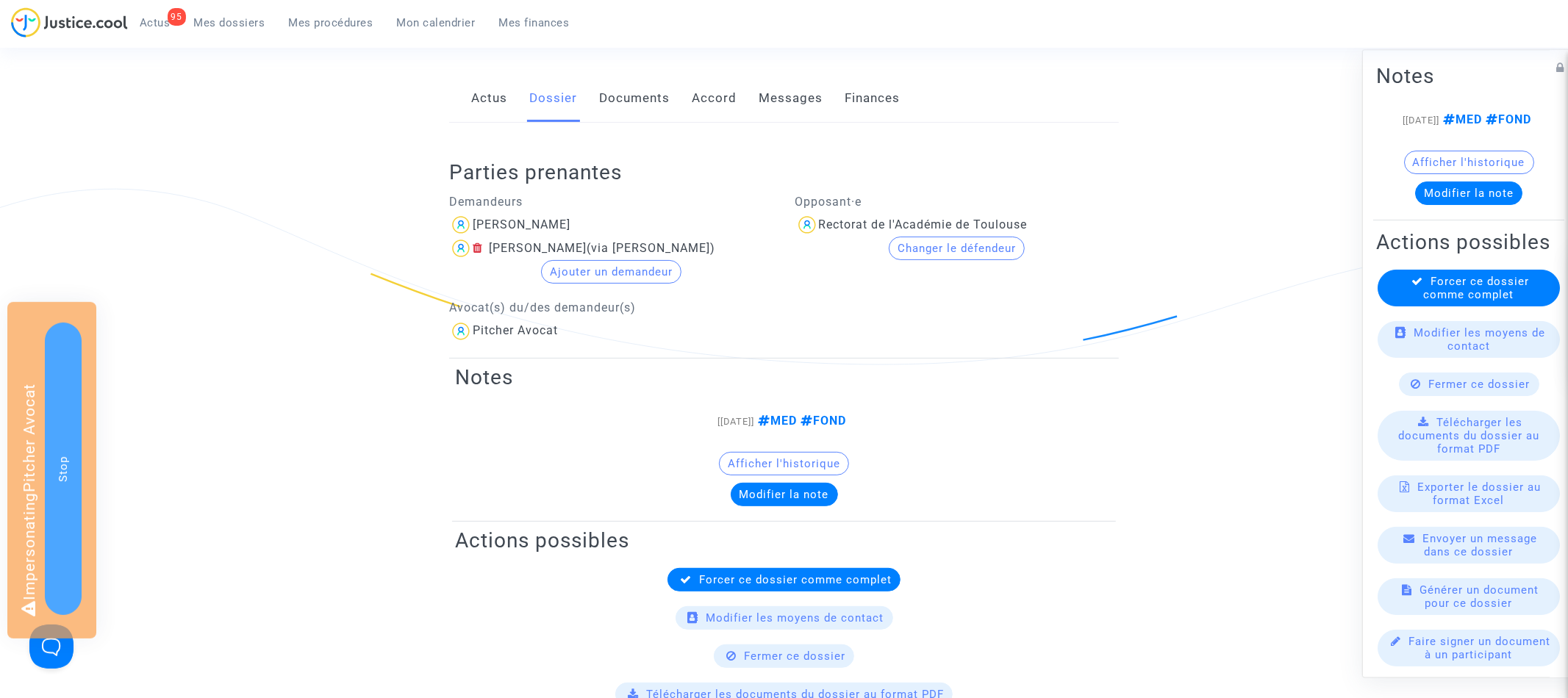
click at [633, 105] on link "Documents" at bounding box center [635, 98] width 70 height 48
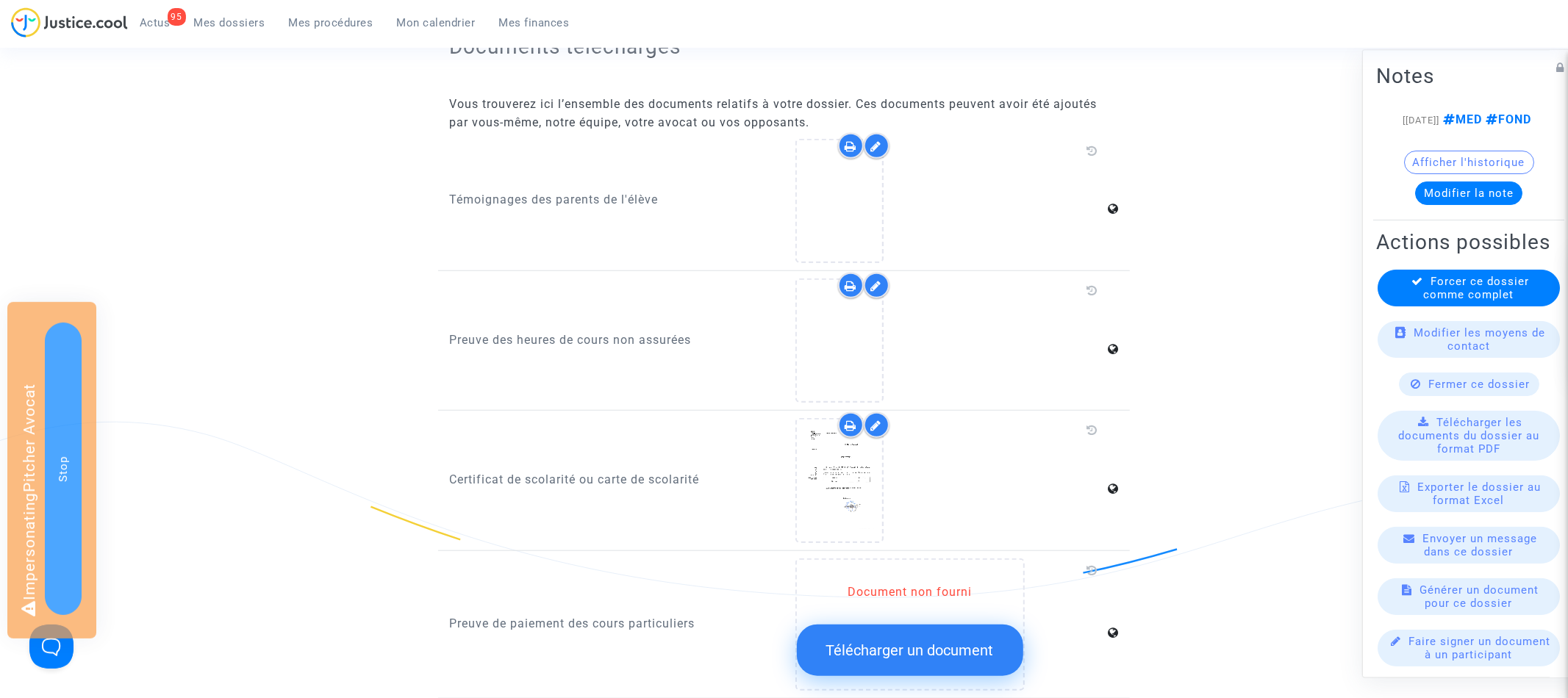
scroll to position [1030, 0]
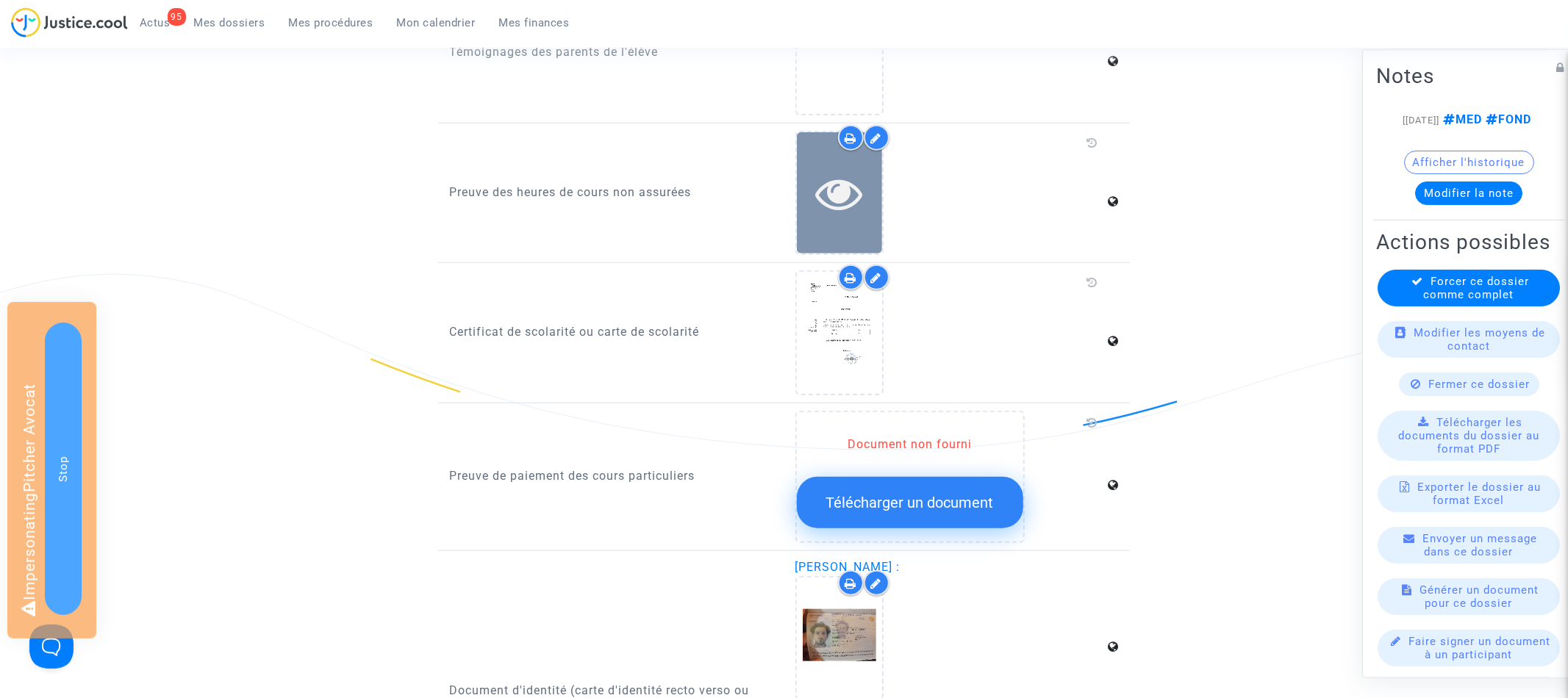
click at [857, 197] on icon at bounding box center [839, 193] width 48 height 47
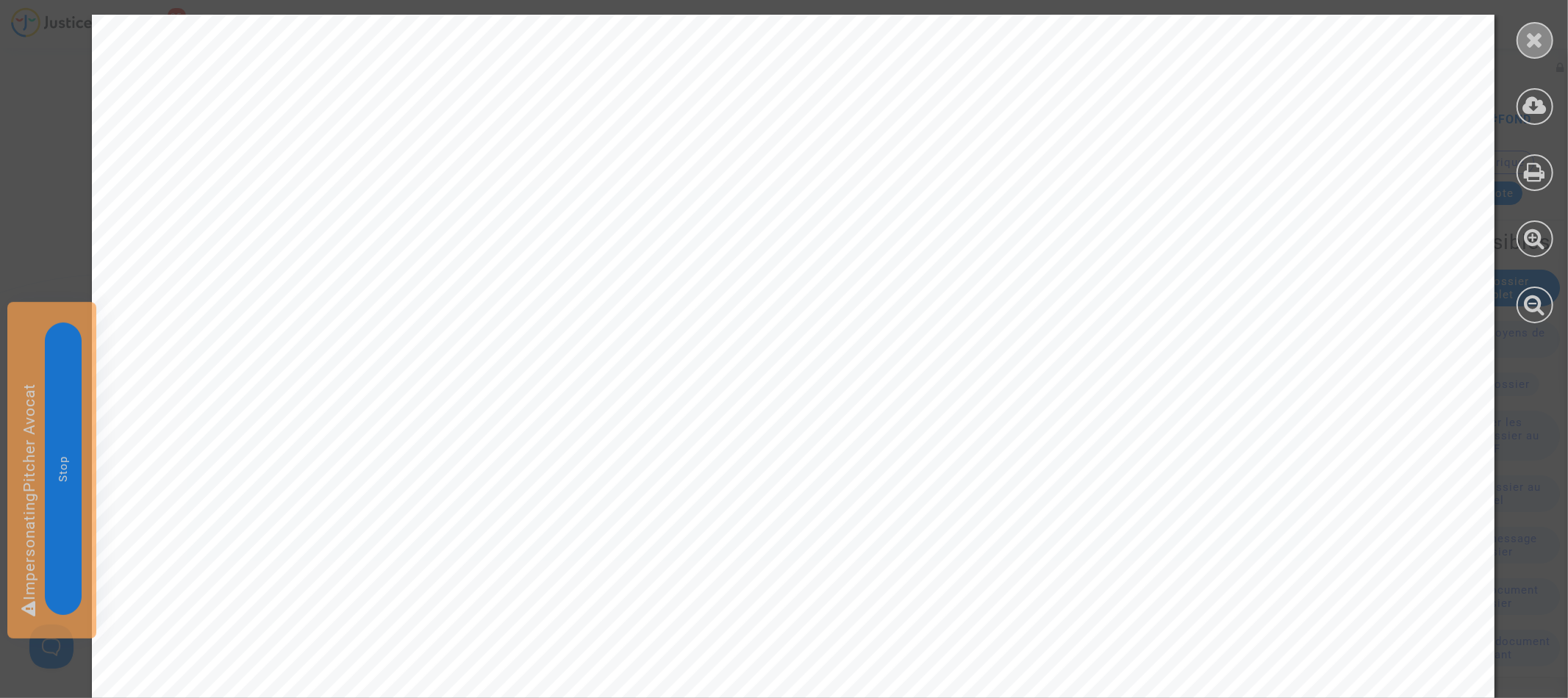
click at [1543, 38] on icon at bounding box center [1535, 39] width 18 height 22
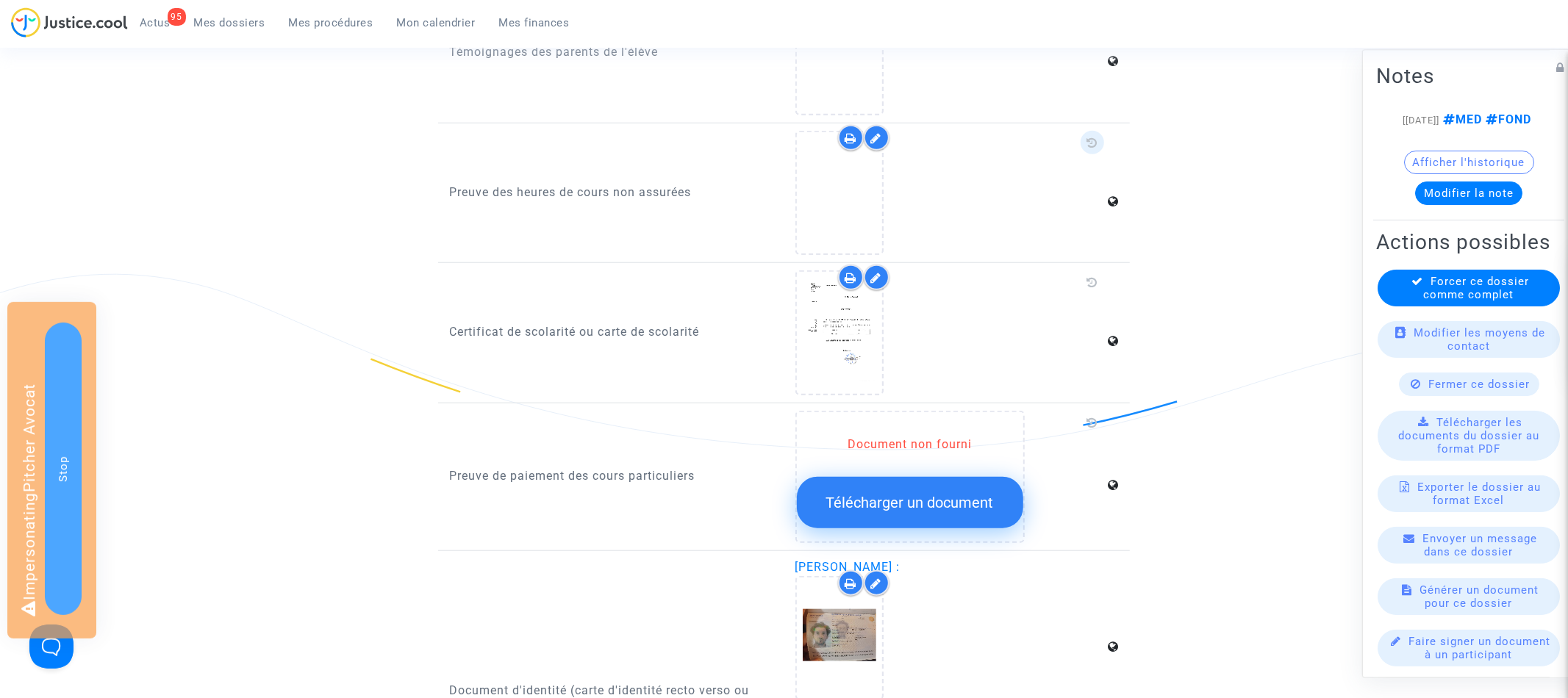
click at [1097, 138] on icon at bounding box center [1092, 143] width 11 height 12
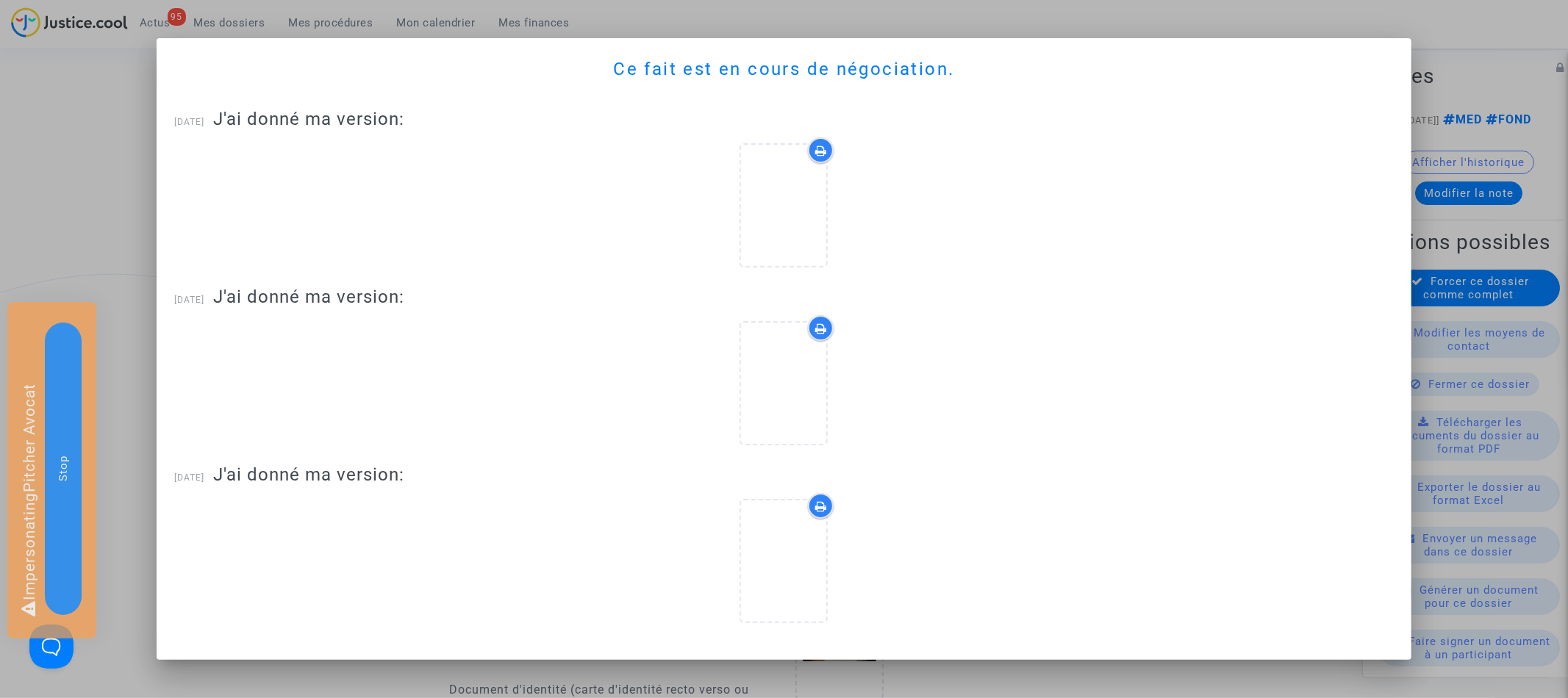
click at [1336, 20] on div at bounding box center [784, 349] width 1568 height 698
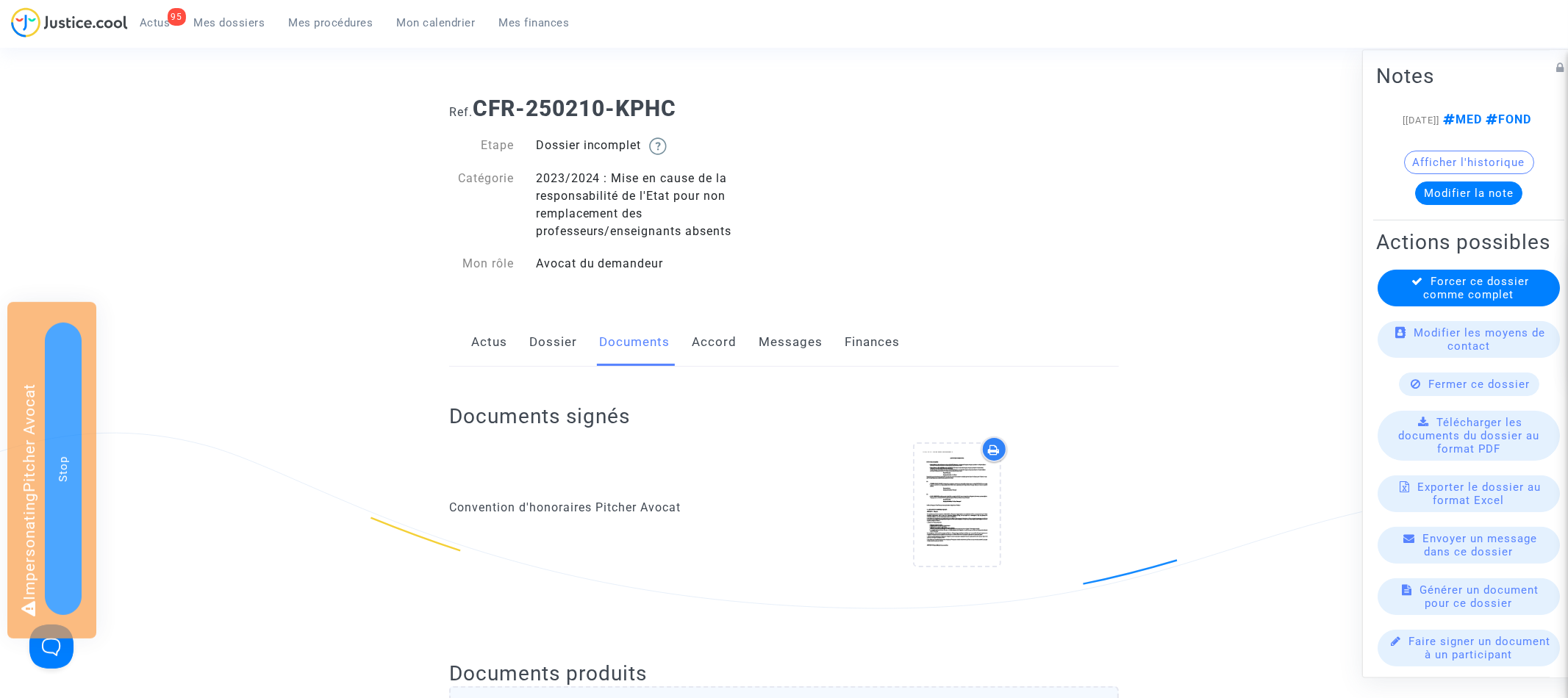
click at [242, 31] on link "Mes dossiers" at bounding box center [229, 23] width 94 height 22
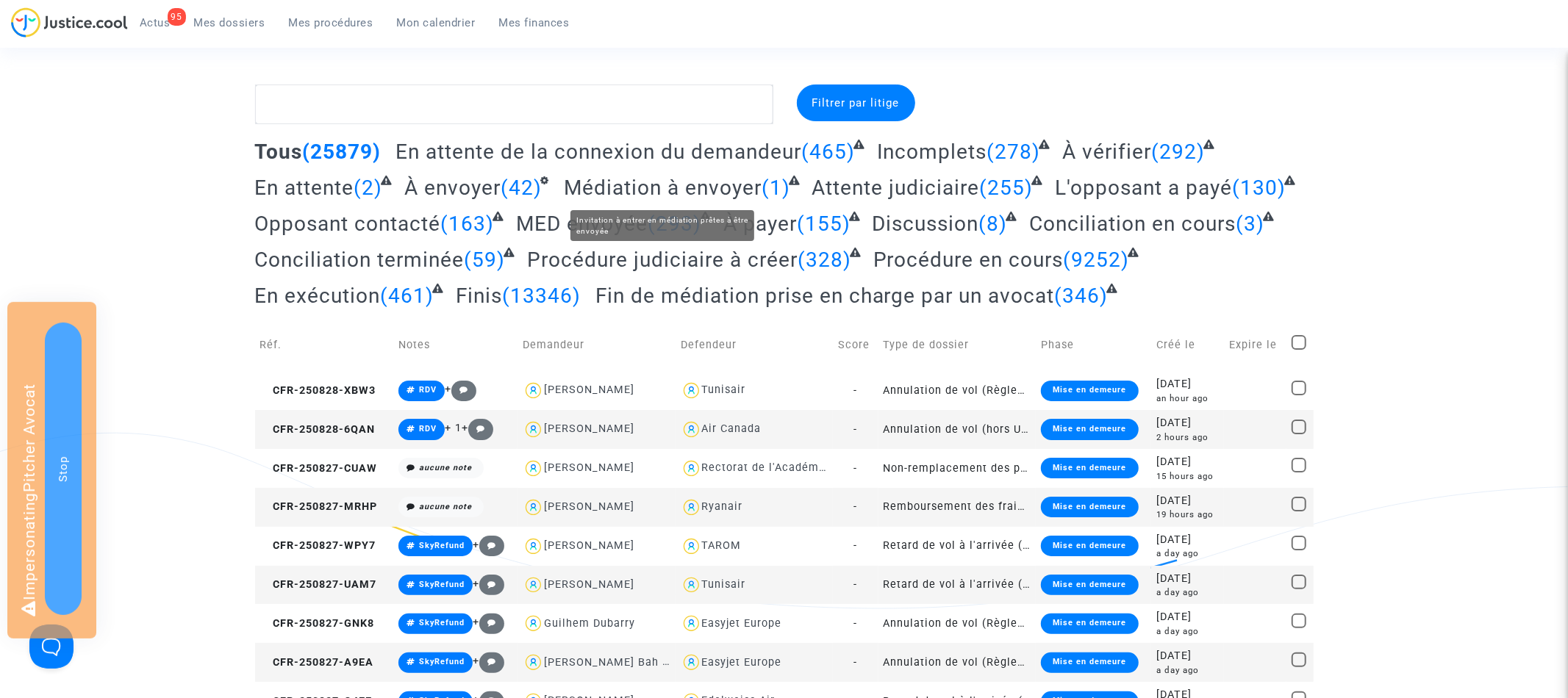
click at [623, 189] on span "Médiation à envoyer" at bounding box center [662, 188] width 198 height 24
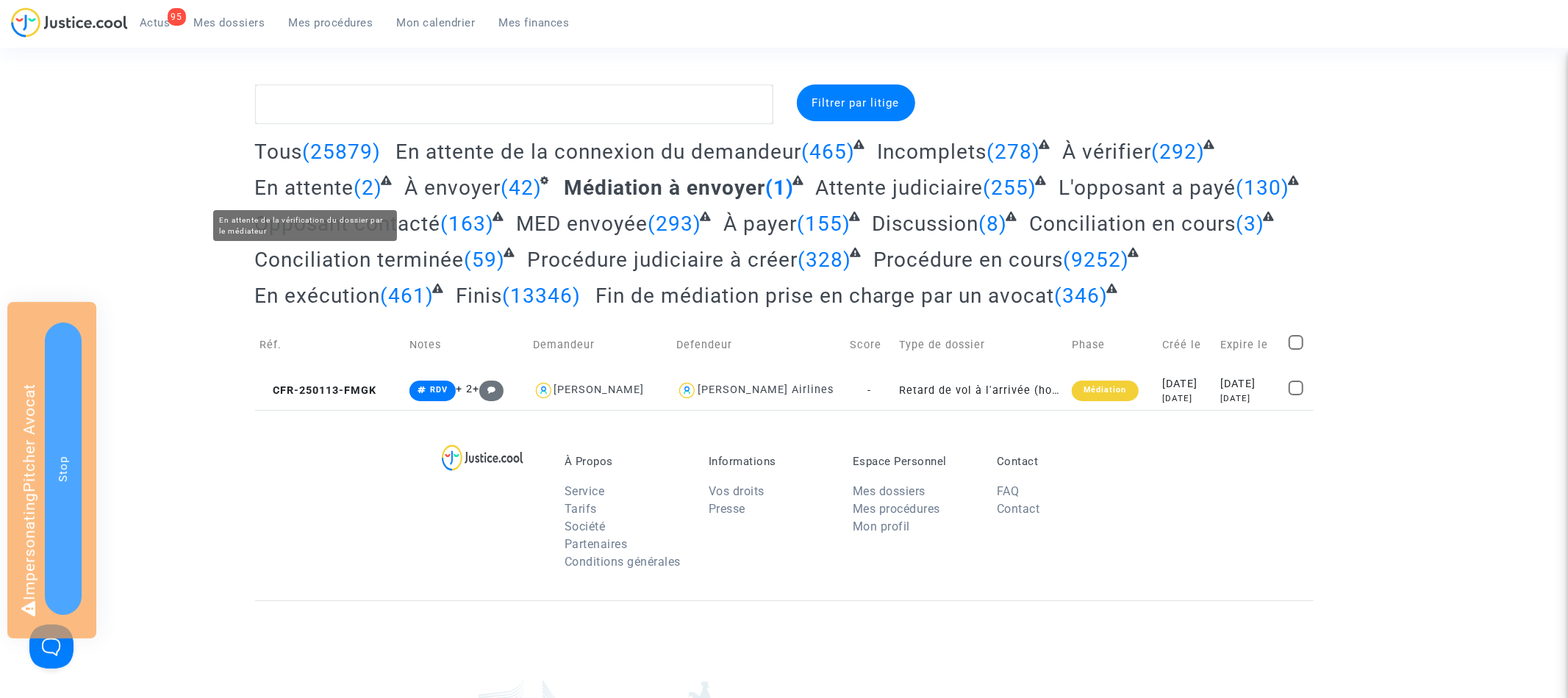
click at [306, 187] on span "En attente" at bounding box center [305, 188] width 100 height 24
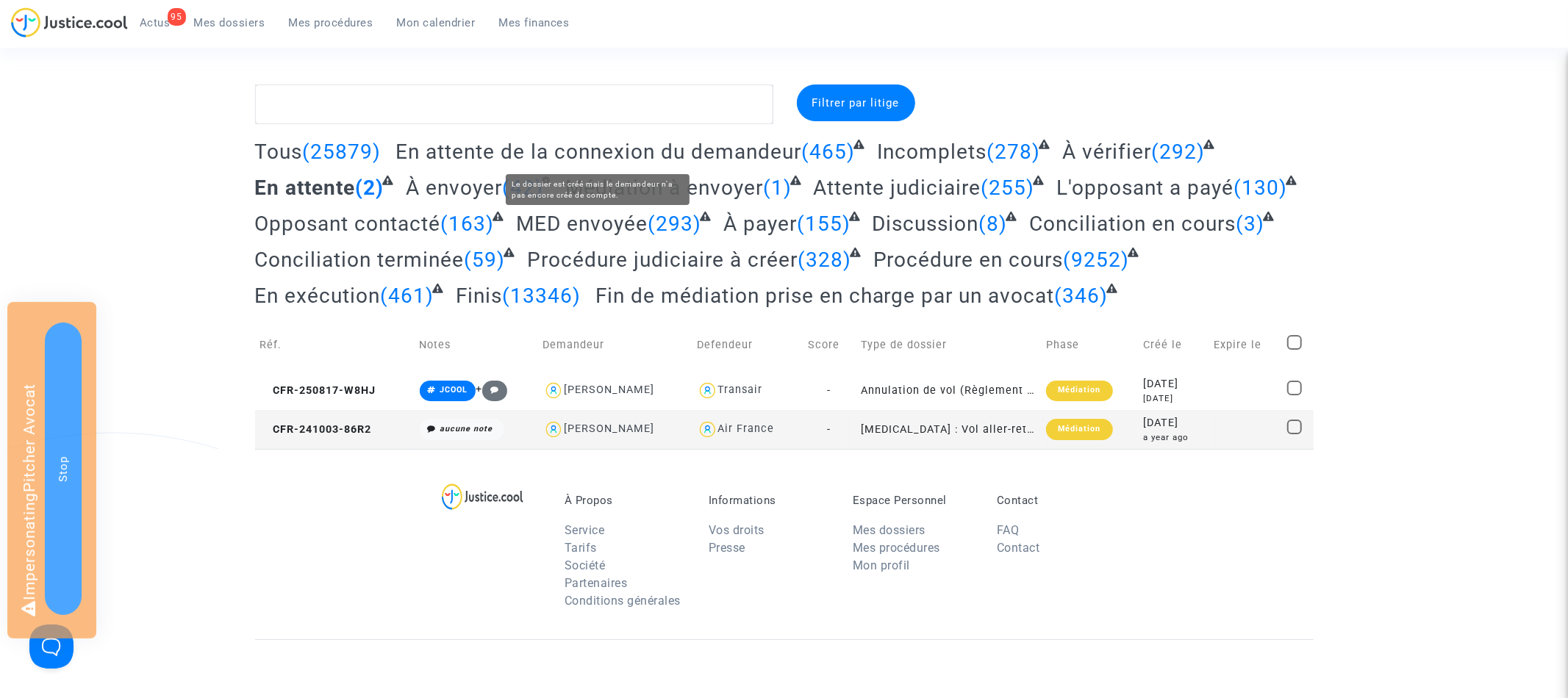
click at [636, 158] on span "En attente de la connexion du demandeur" at bounding box center [598, 152] width 405 height 24
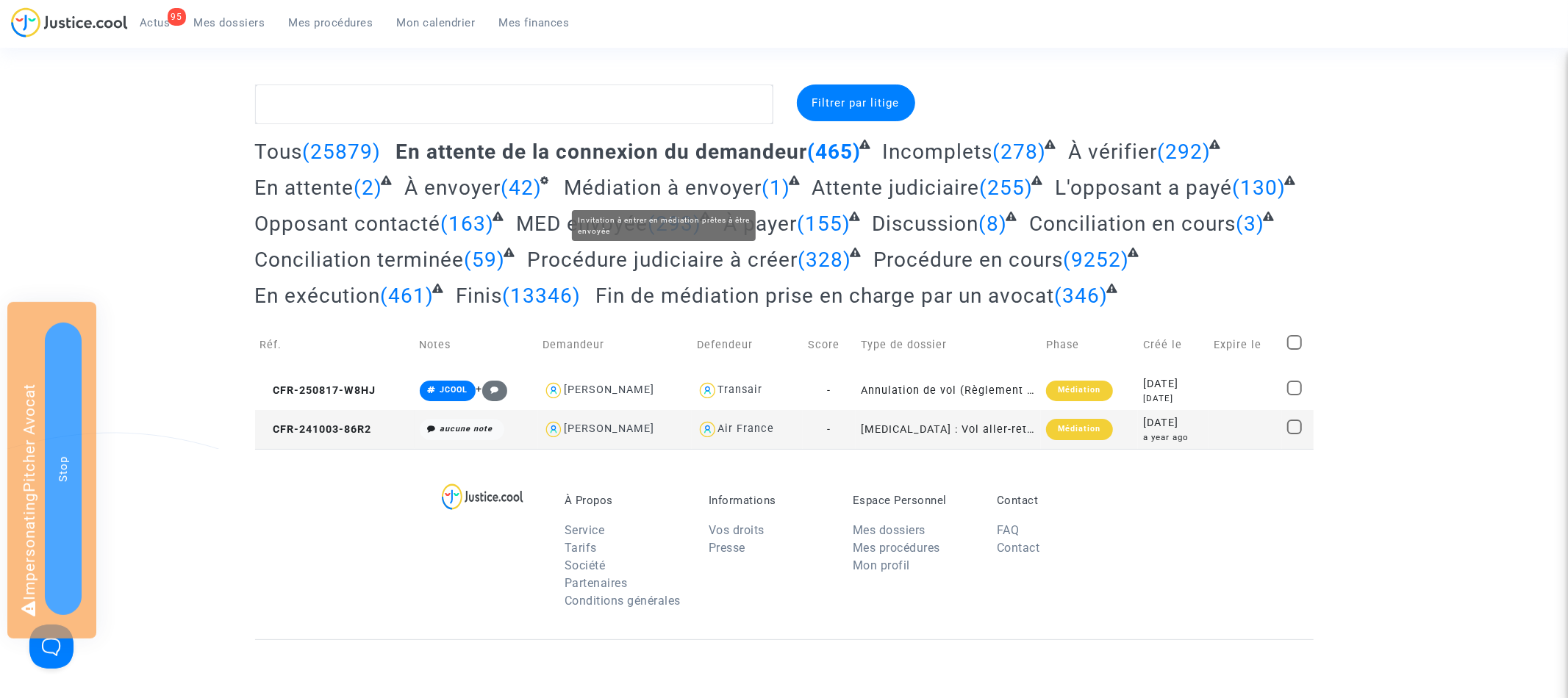
click at [605, 188] on span "Médiation à envoyer" at bounding box center [662, 188] width 198 height 24
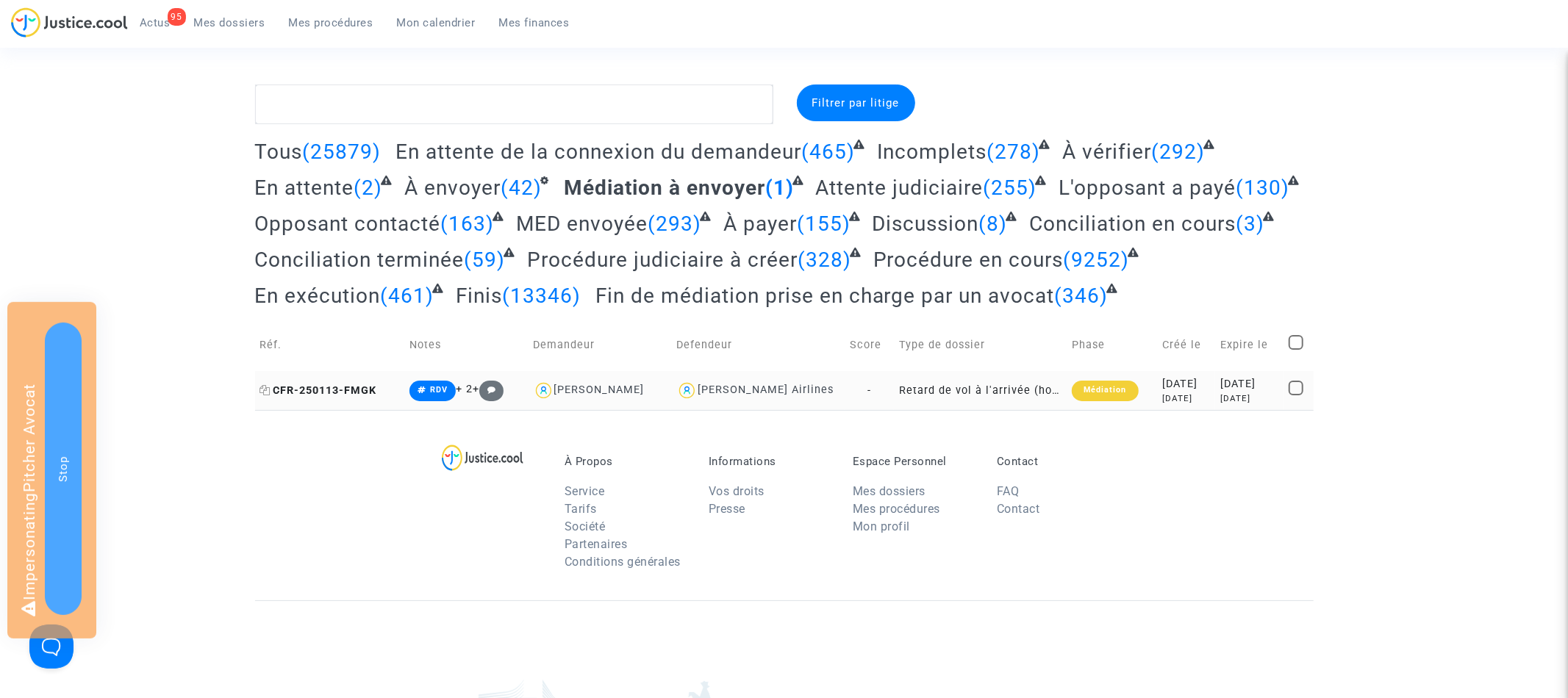
click at [265, 388] on icon at bounding box center [265, 391] width 11 height 10
